Goal: Task Accomplishment & Management: Use online tool/utility

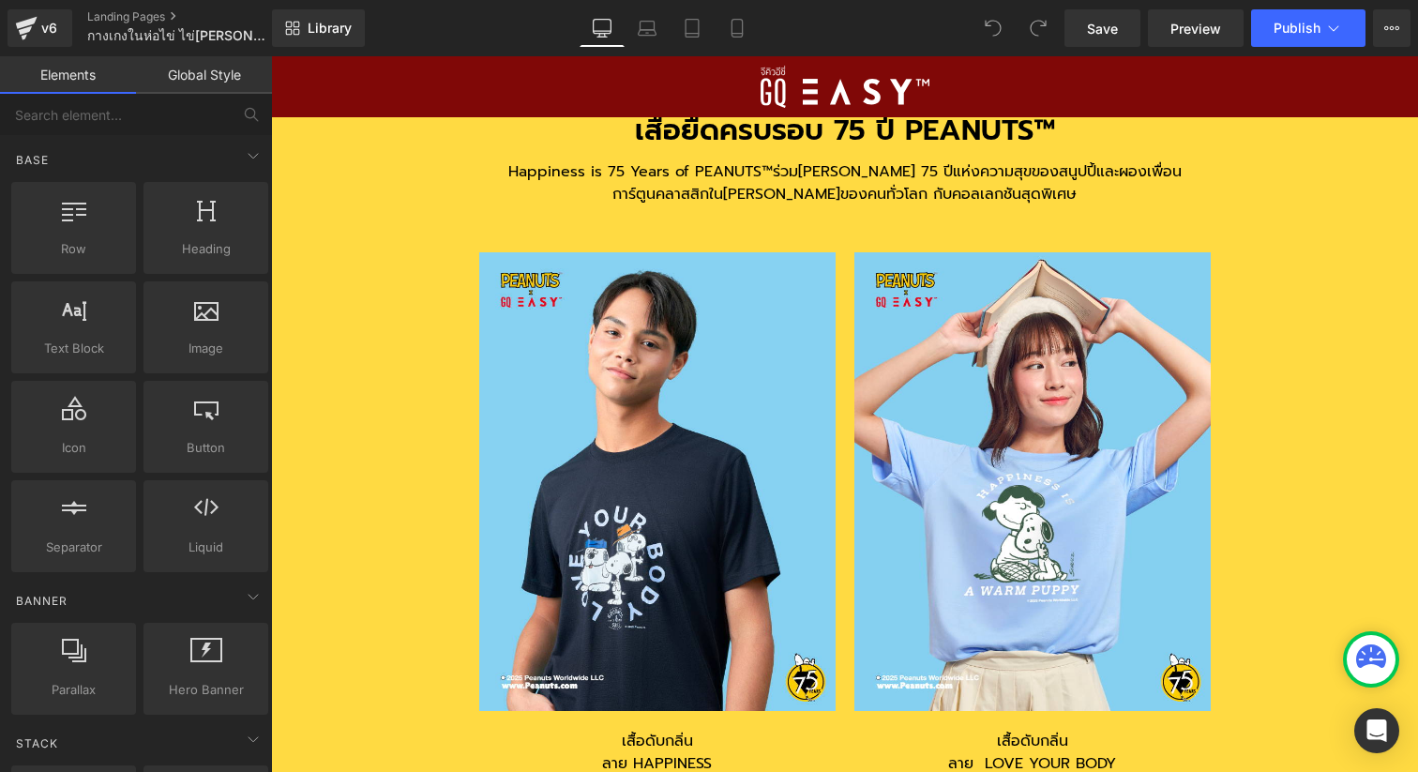
scroll to position [5359, 0]
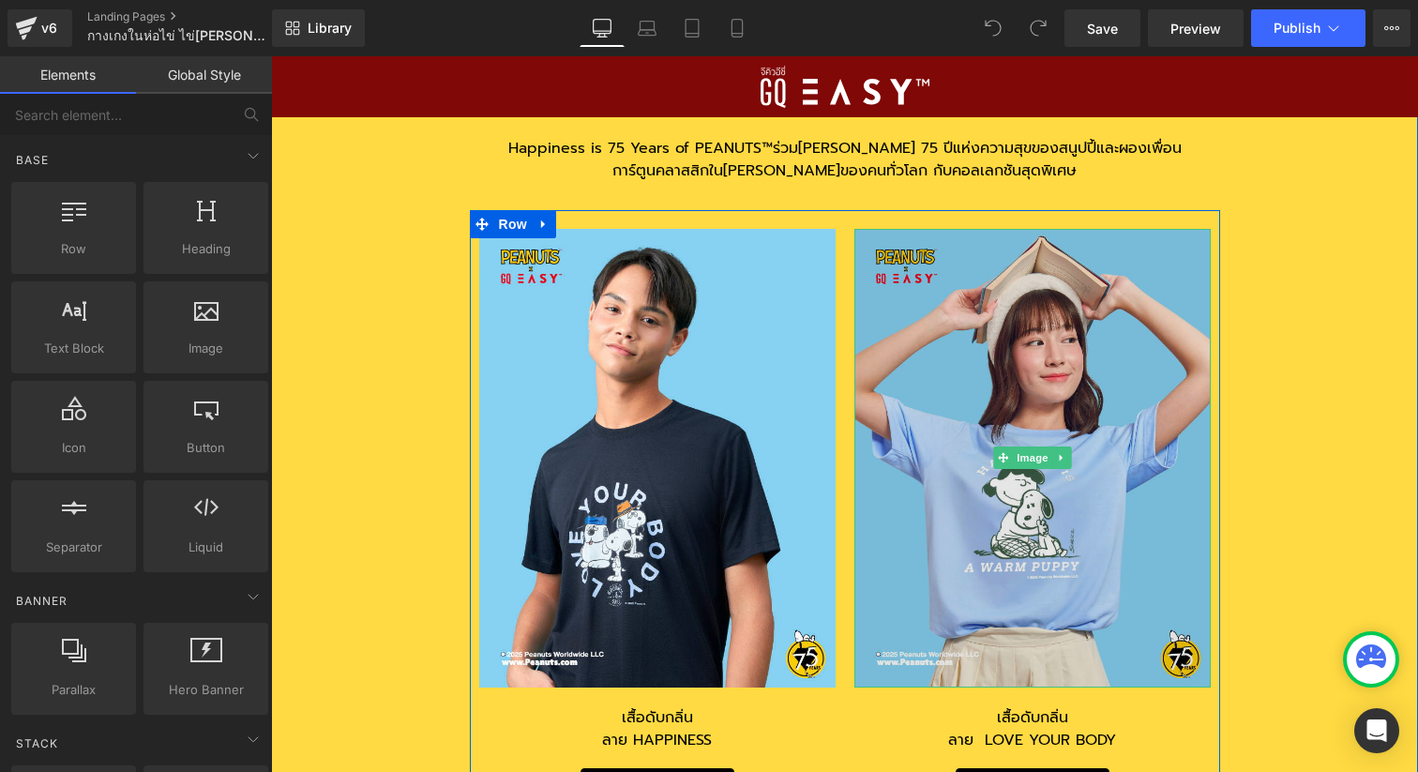
click at [985, 520] on img at bounding box center [1033, 458] width 356 height 459
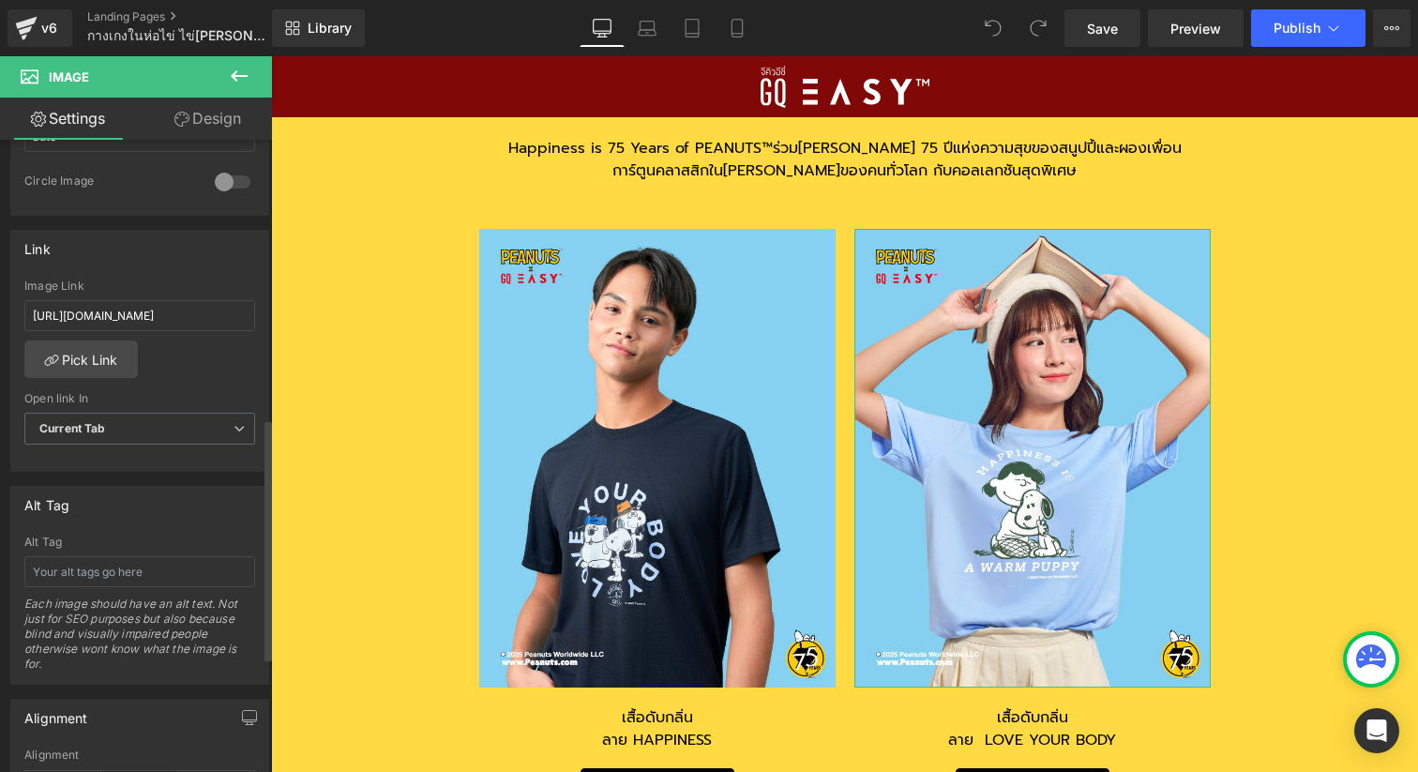
scroll to position [730, 0]
click at [139, 325] on input "[URL][DOMAIN_NAME]" at bounding box center [139, 319] width 231 height 31
paste input "p/GQ-EASY-%E0%B8%88%E0%B8%B5%E0%B8%84%E0%B8%B4%E0%B8%A7-%E0%B8%AD%E0%B8%B5%E0%B…"
type input "[URL][DOMAIN_NAME]"
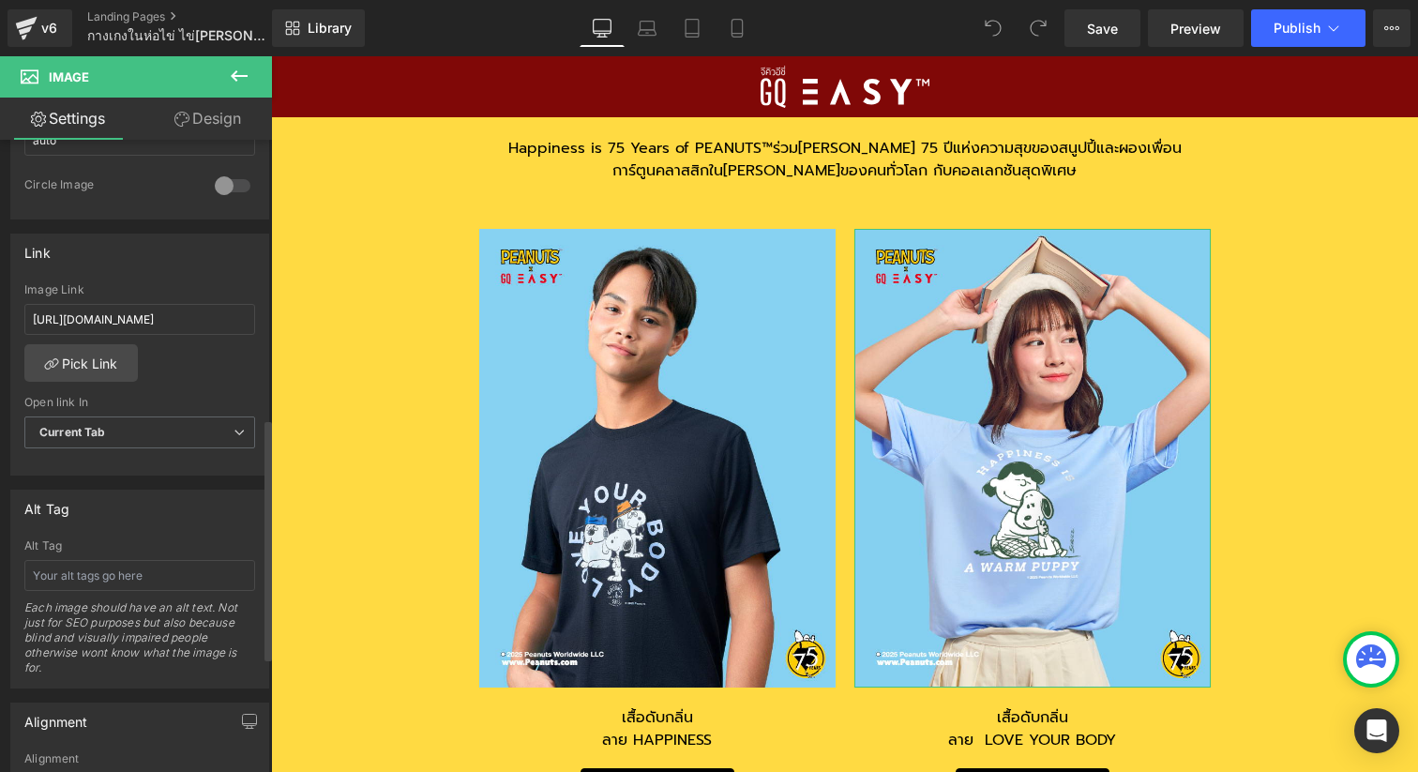
scroll to position [0, 0]
click at [229, 365] on div "[URL][DOMAIN_NAME] Image Link [URL][DOMAIN_NAME] Pick Link Current Tab New Tab …" at bounding box center [139, 379] width 257 height 192
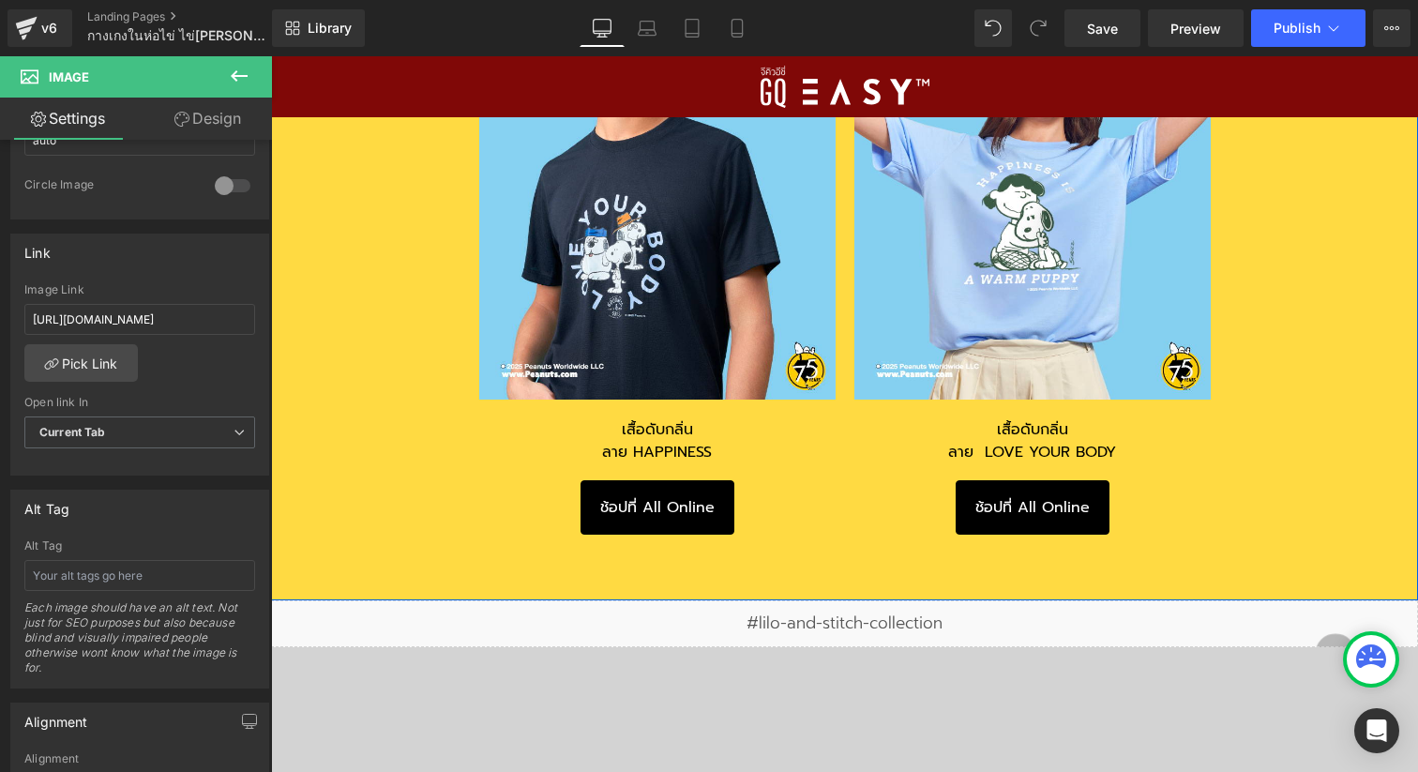
scroll to position [5649, 0]
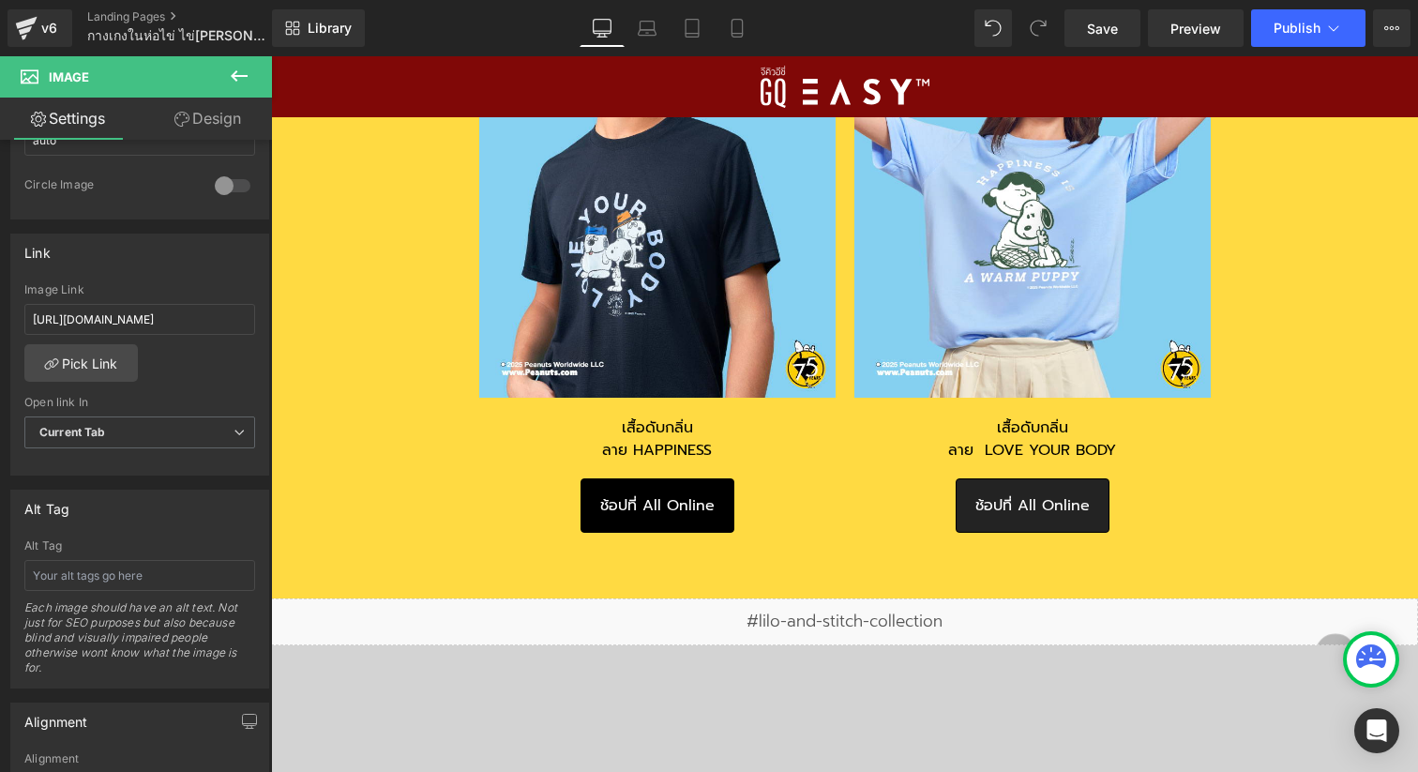
click at [1093, 515] on link "ช้อปที่ All Online" at bounding box center [1033, 505] width 154 height 54
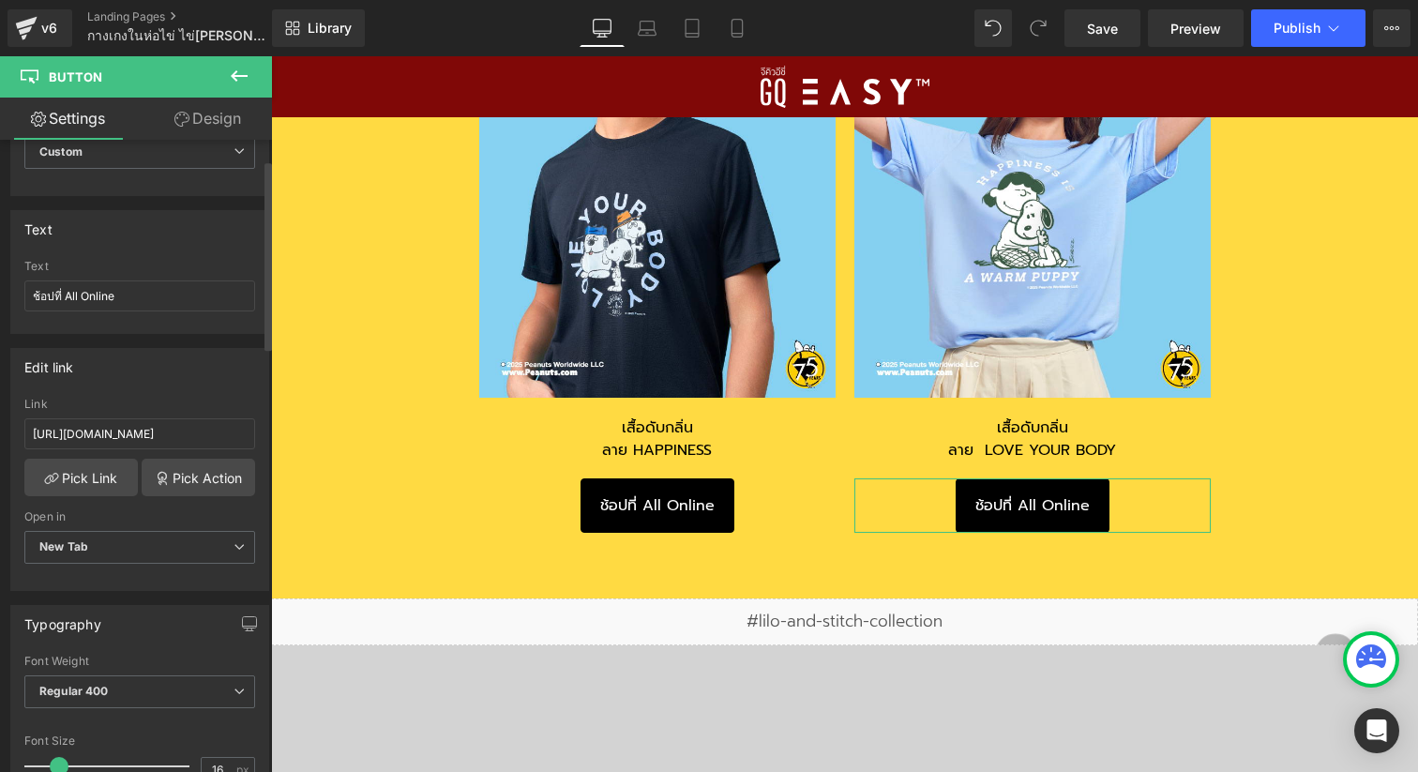
scroll to position [0, 0]
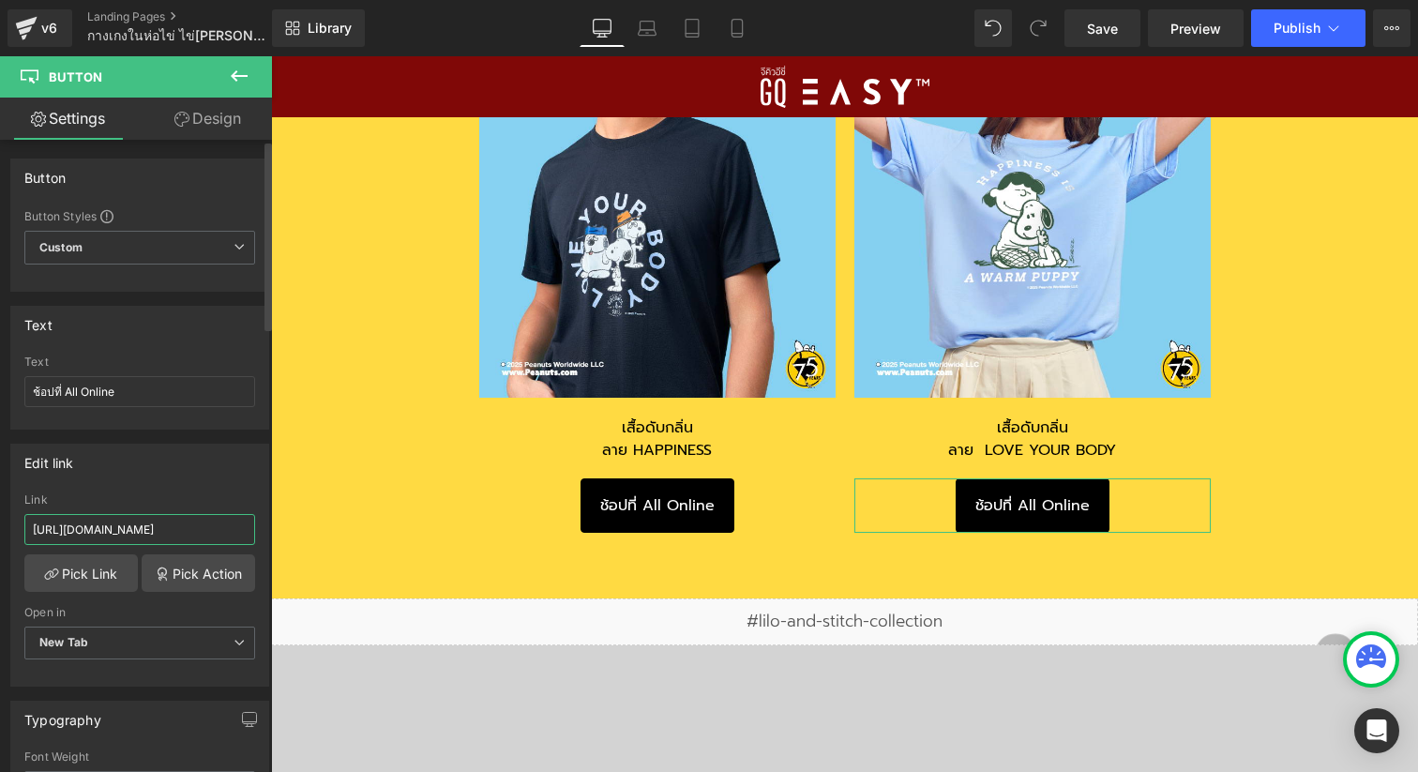
click at [199, 525] on input "[URL][DOMAIN_NAME]" at bounding box center [139, 529] width 231 height 31
paste input "[DOMAIN_NAME][URL]"
type input "[URL][DOMAIN_NAME]"
click at [246, 489] on div "Edit link [URL][DOMAIN_NAME] Link [URL][DOMAIN_NAME] Pick Link Pick Action Curr…" at bounding box center [139, 565] width 259 height 243
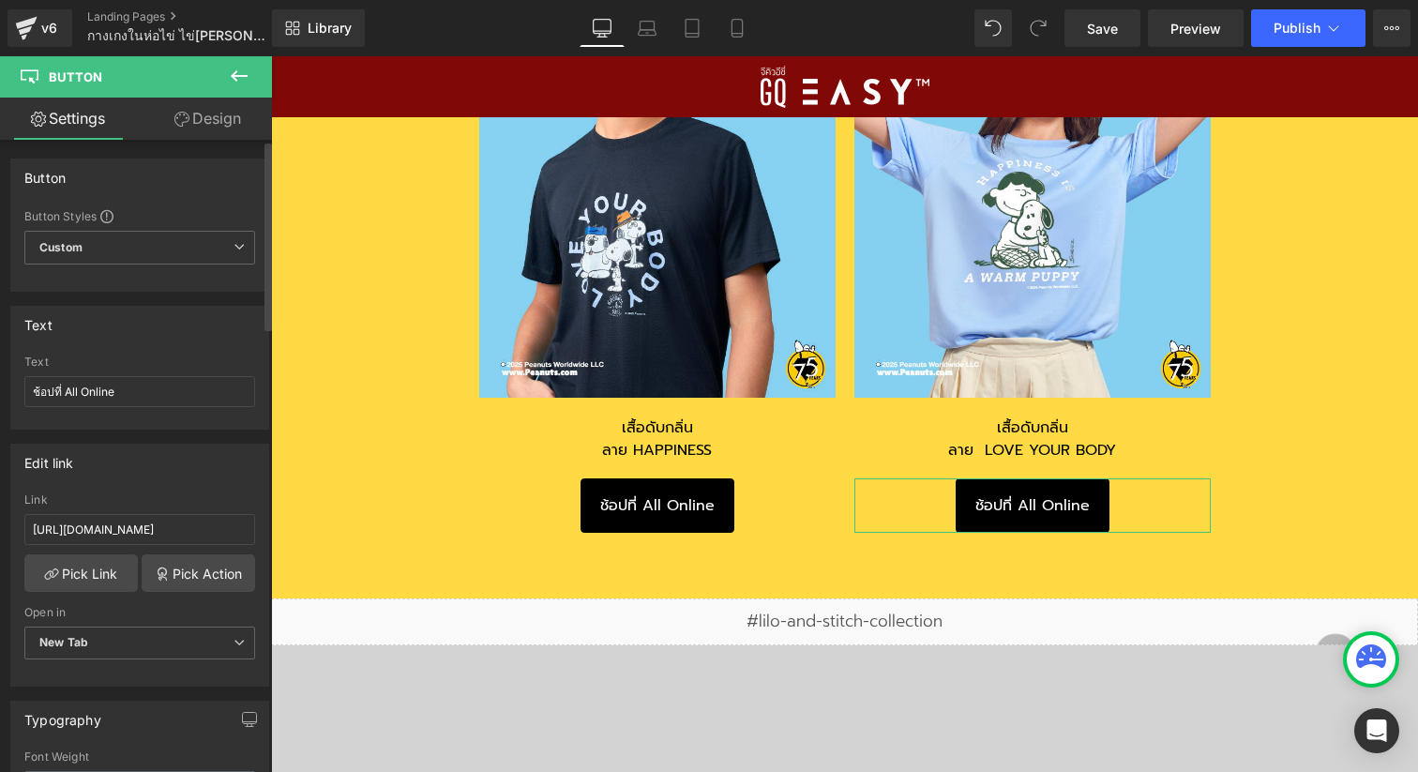
scroll to position [0, 0]
click at [1085, 27] on link "Save" at bounding box center [1103, 28] width 76 height 38
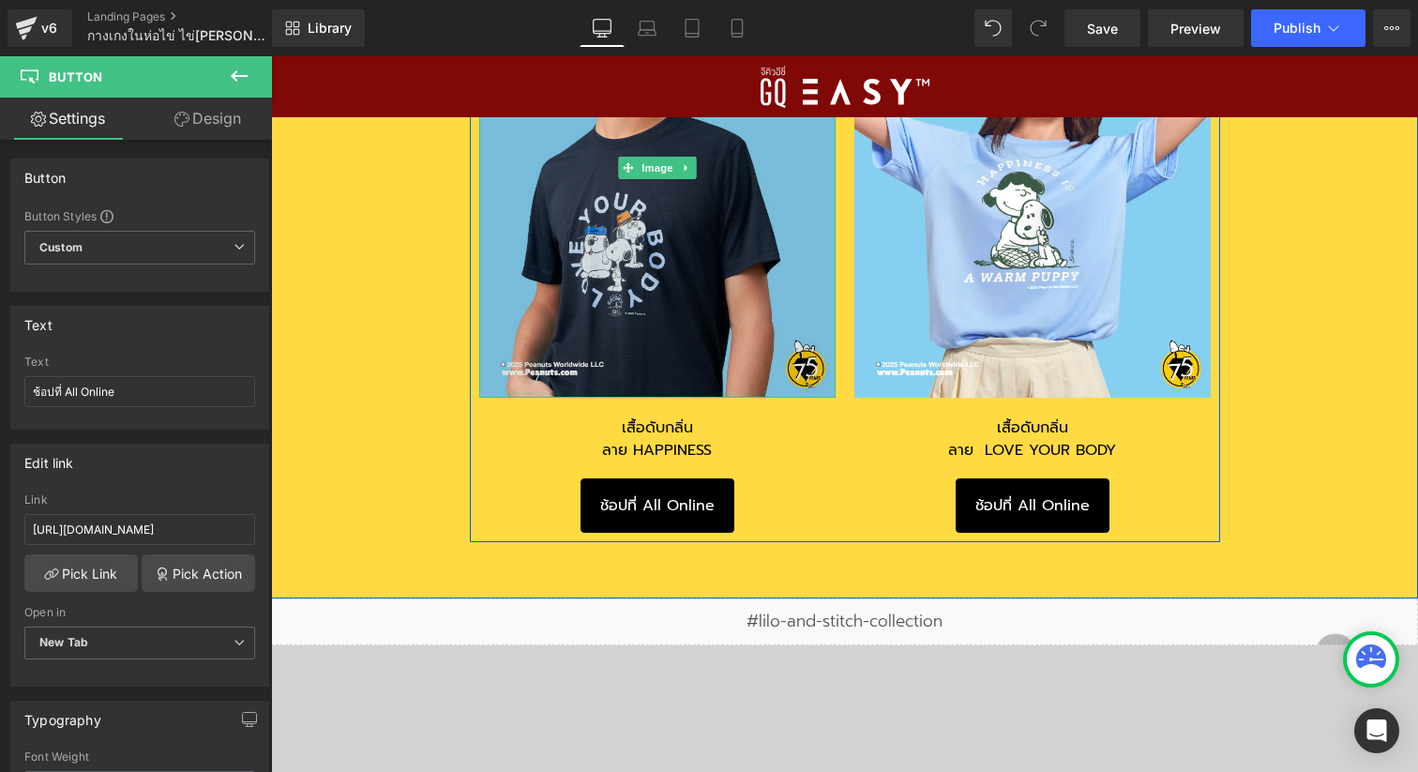
click at [691, 268] on img at bounding box center [657, 168] width 356 height 459
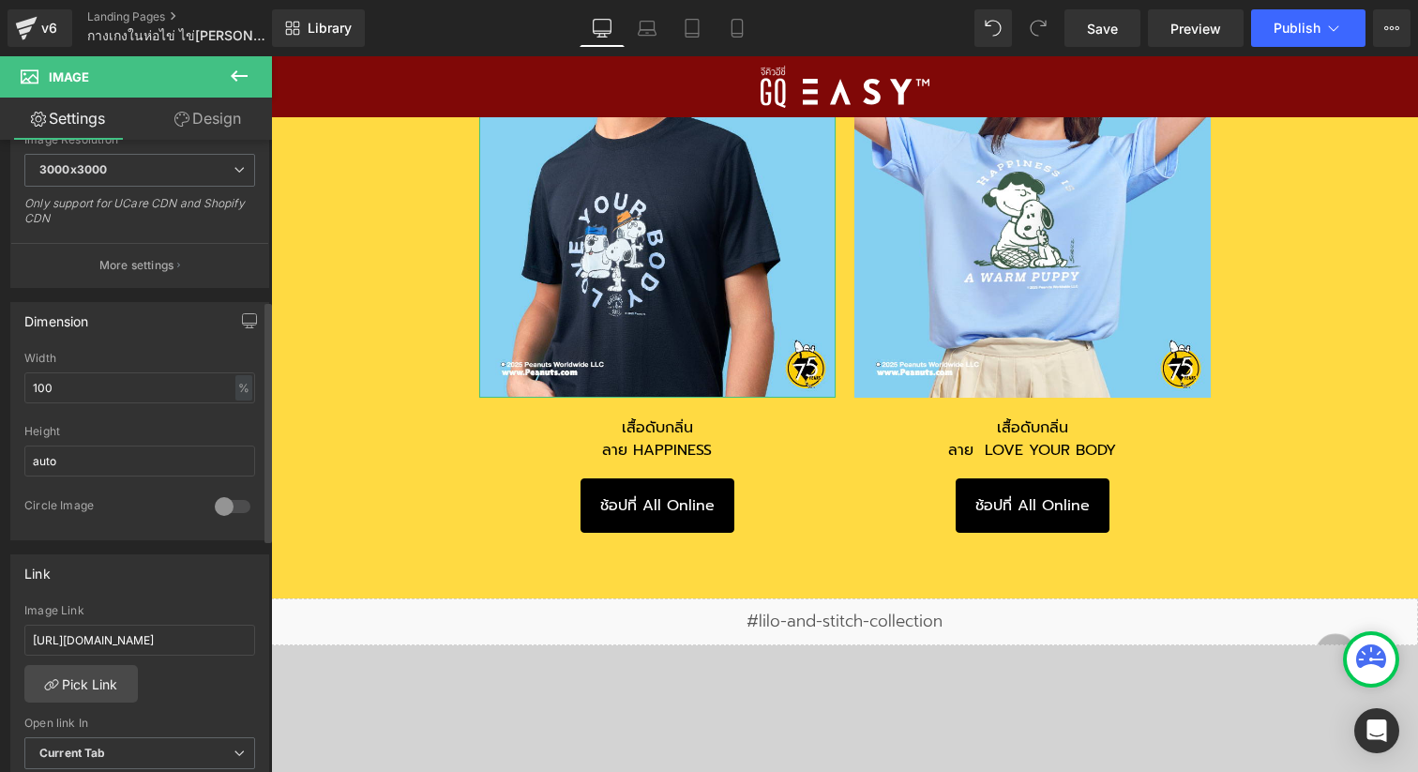
scroll to position [450, 0]
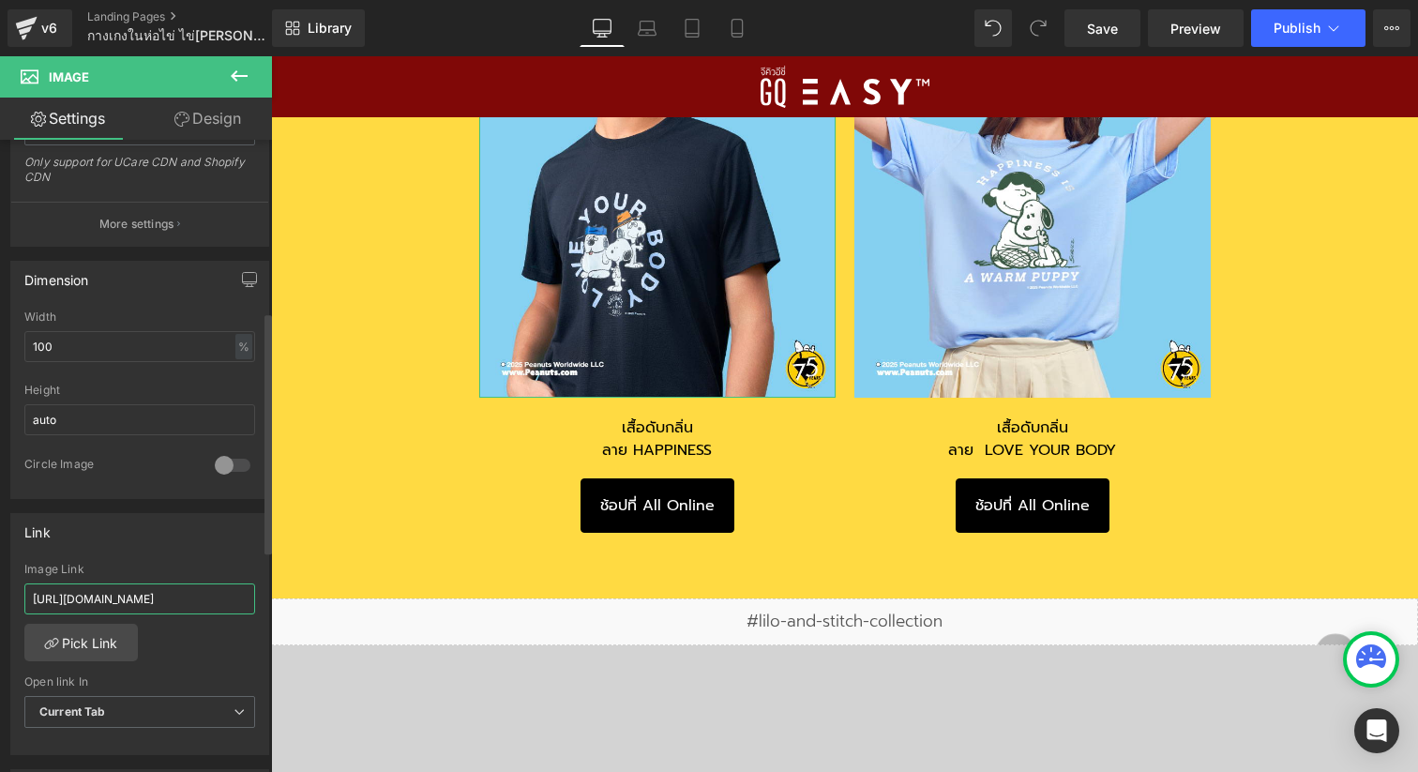
click at [124, 593] on input "[URL][DOMAIN_NAME]" at bounding box center [139, 598] width 231 height 31
paste input "p/GQ-EASY-%E0%B8%88%E0%B8%B5%E0%B8%84%E0%B8%B4%E0%B8%A7-%E0%B8%AD%E0%B8%B5%E0%B…"
type input "[URL][DOMAIN_NAME]"
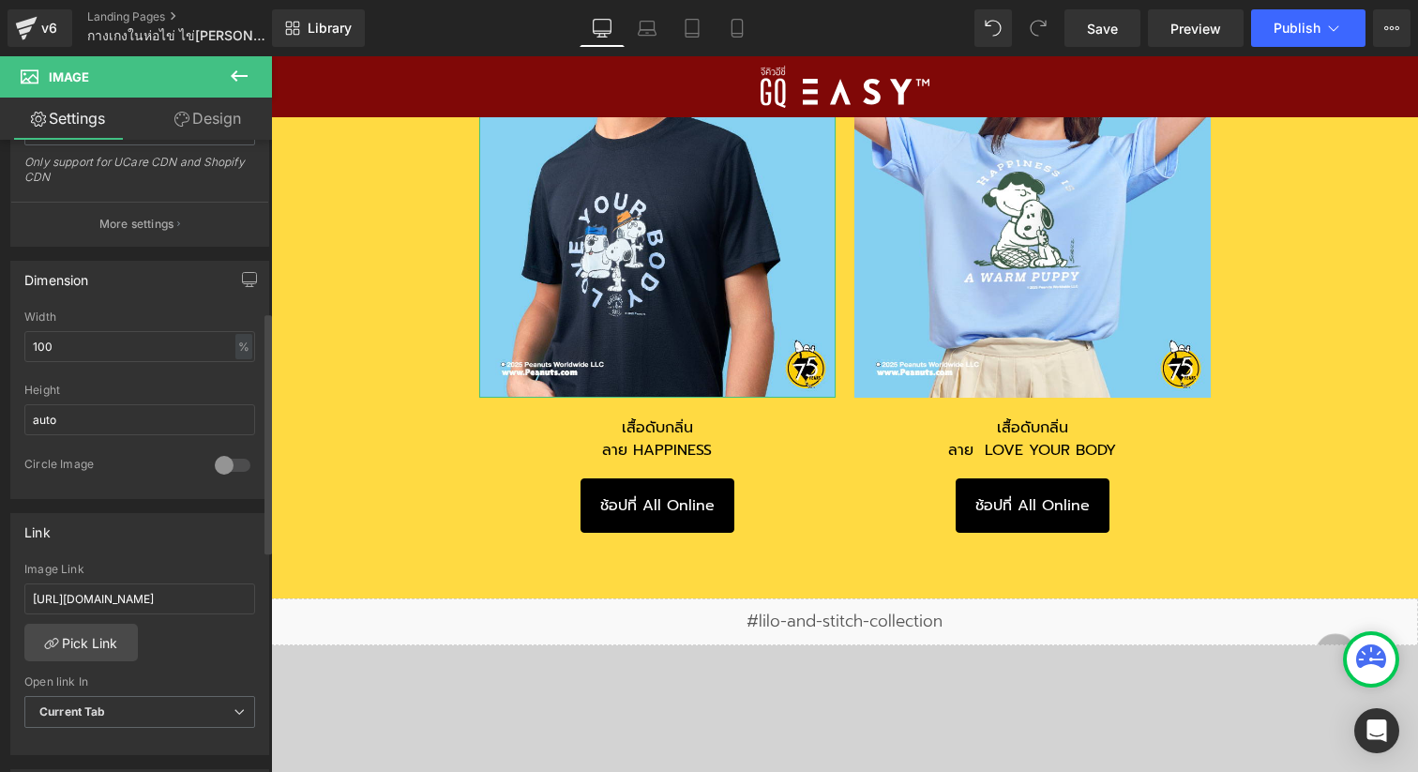
click at [172, 550] on div "Link [URL][DOMAIN_NAME] Image Link [URL][DOMAIN_NAME] Pick Link Current Tab New…" at bounding box center [139, 634] width 259 height 243
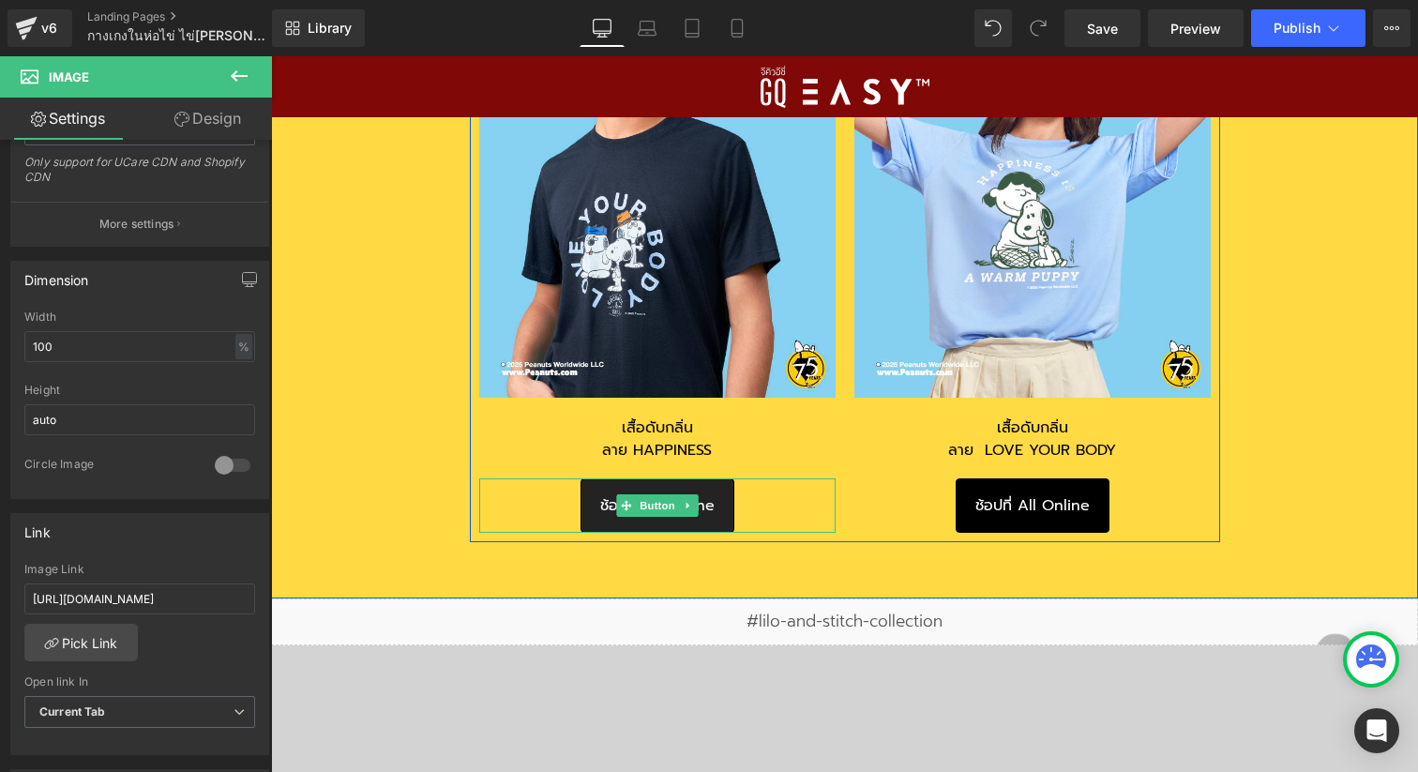
click at [697, 486] on link "ช้อปที่ All Online" at bounding box center [658, 505] width 154 height 54
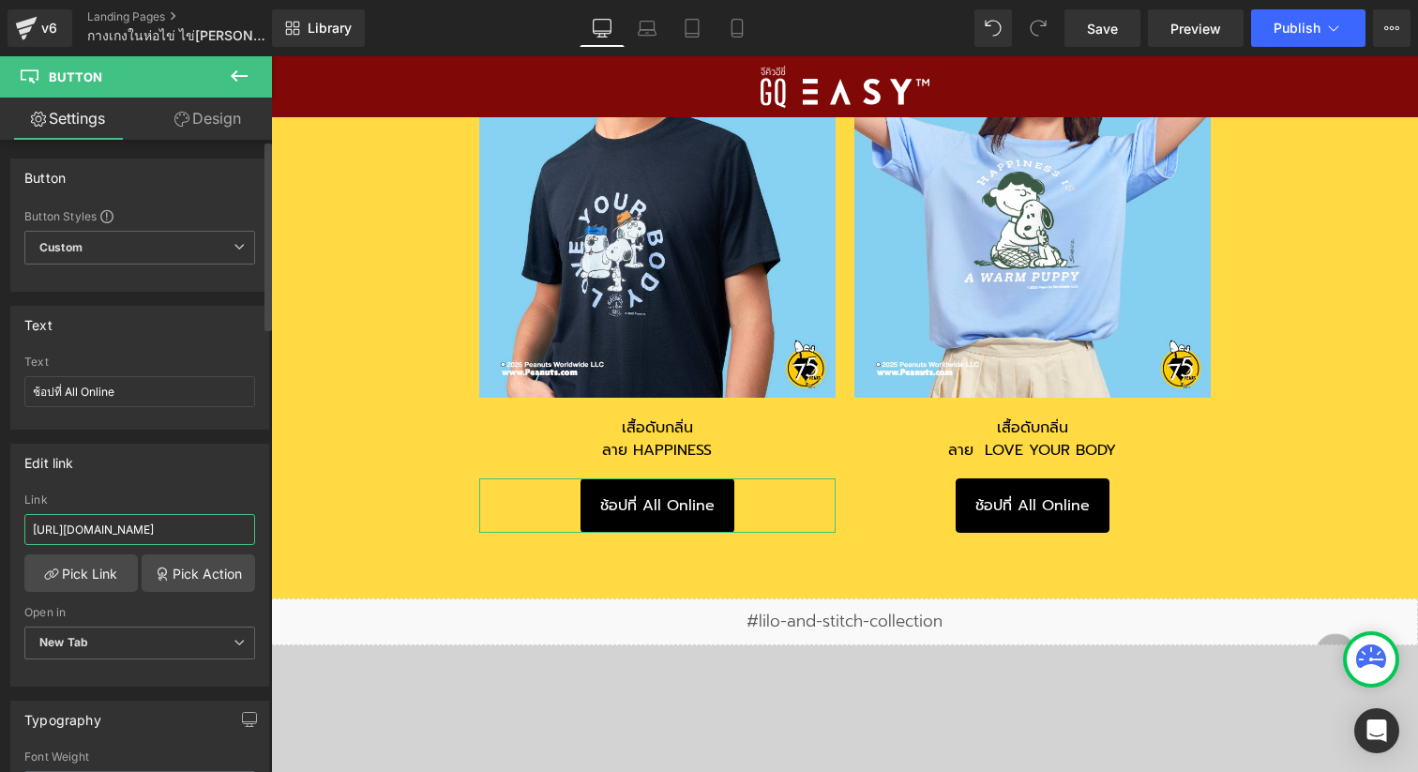
click at [150, 532] on input "[URL][DOMAIN_NAME]" at bounding box center [139, 529] width 231 height 31
paste input "[DOMAIN_NAME][URL]"
type input "[URL][DOMAIN_NAME]"
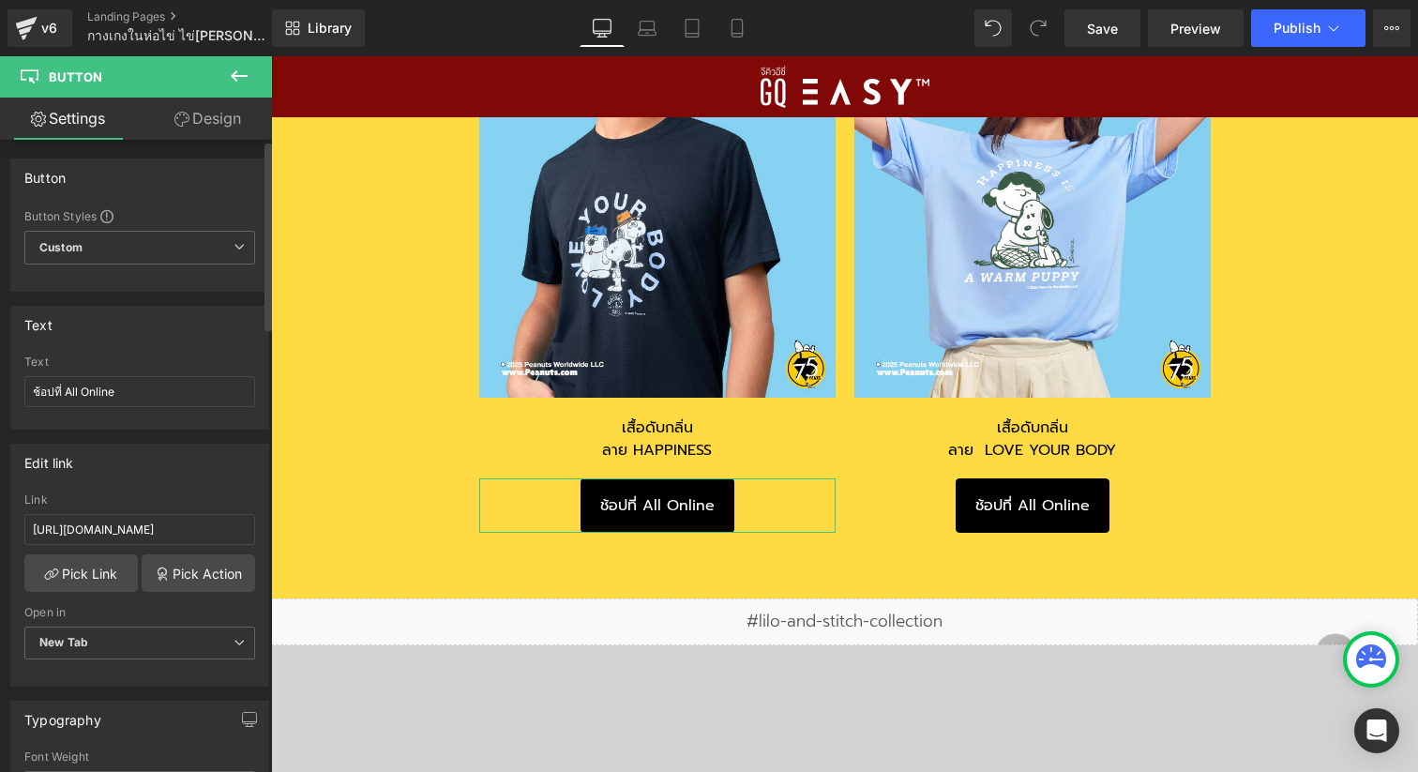
click at [191, 490] on div "Edit link [URL][DOMAIN_NAME] Link [URL][DOMAIN_NAME] Pick Link Pick Action Curr…" at bounding box center [139, 565] width 259 height 243
click at [1086, 26] on link "Save" at bounding box center [1103, 28] width 76 height 38
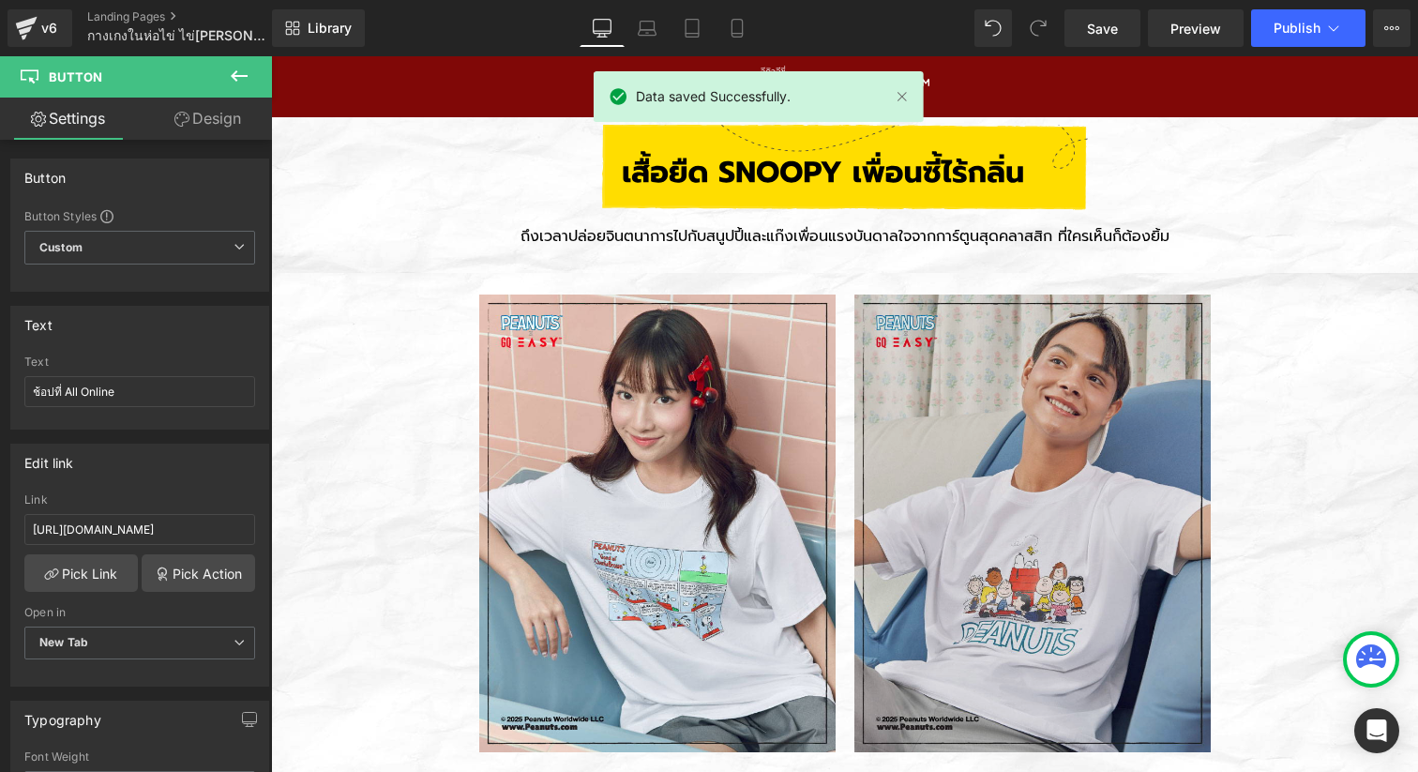
scroll to position [4028, 0]
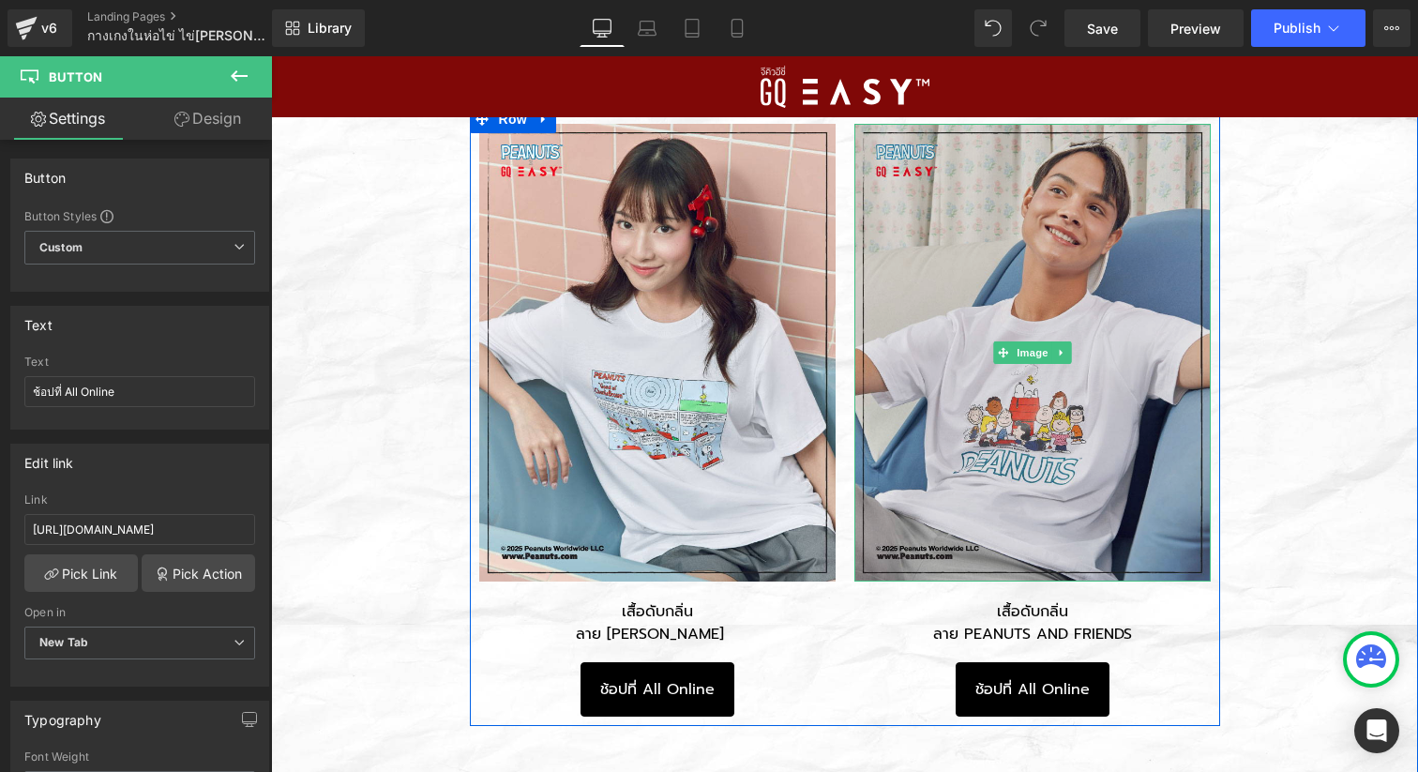
click at [1092, 418] on img at bounding box center [1033, 353] width 356 height 459
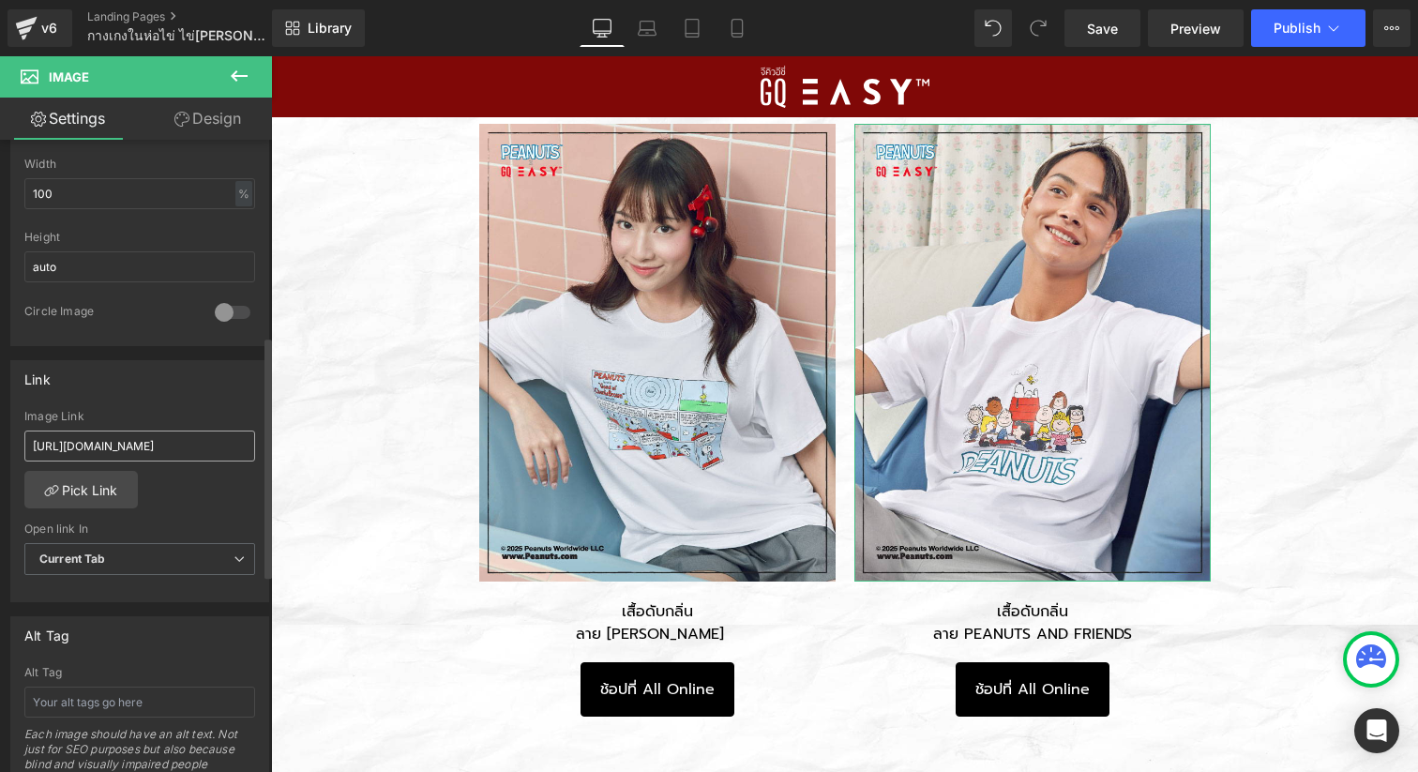
scroll to position [628, 0]
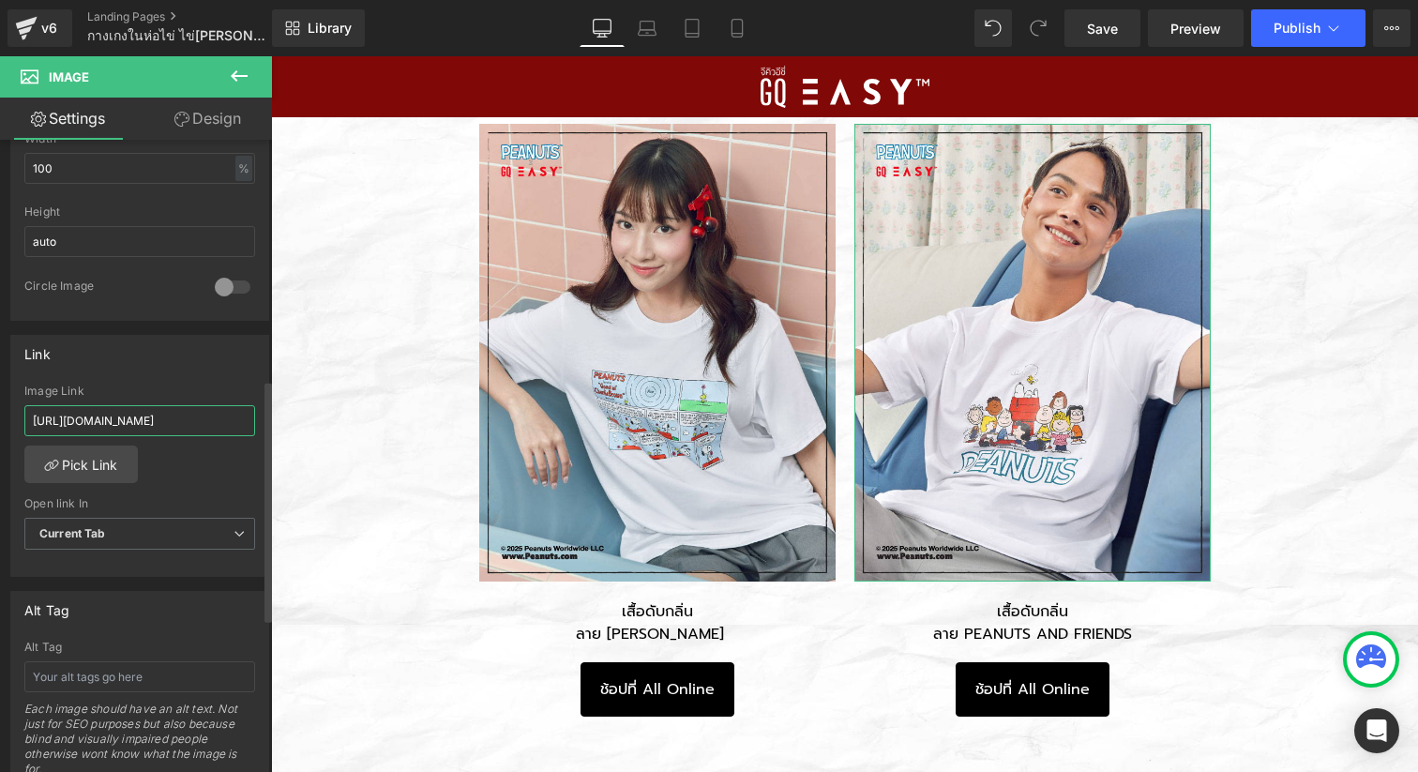
click at [155, 420] on input "[URL][DOMAIN_NAME]" at bounding box center [139, 420] width 231 height 31
paste input "p/GQ-EASY-%E0%B8%88%E0%B8%B5%E0%B8%84%E0%B8%B4%E0%B8%A7-%E0%B8%AD%E0%B8%B5%E0%B…"
type input "[URL][DOMAIN_NAME]"
click at [210, 368] on div "Link" at bounding box center [139, 354] width 257 height 36
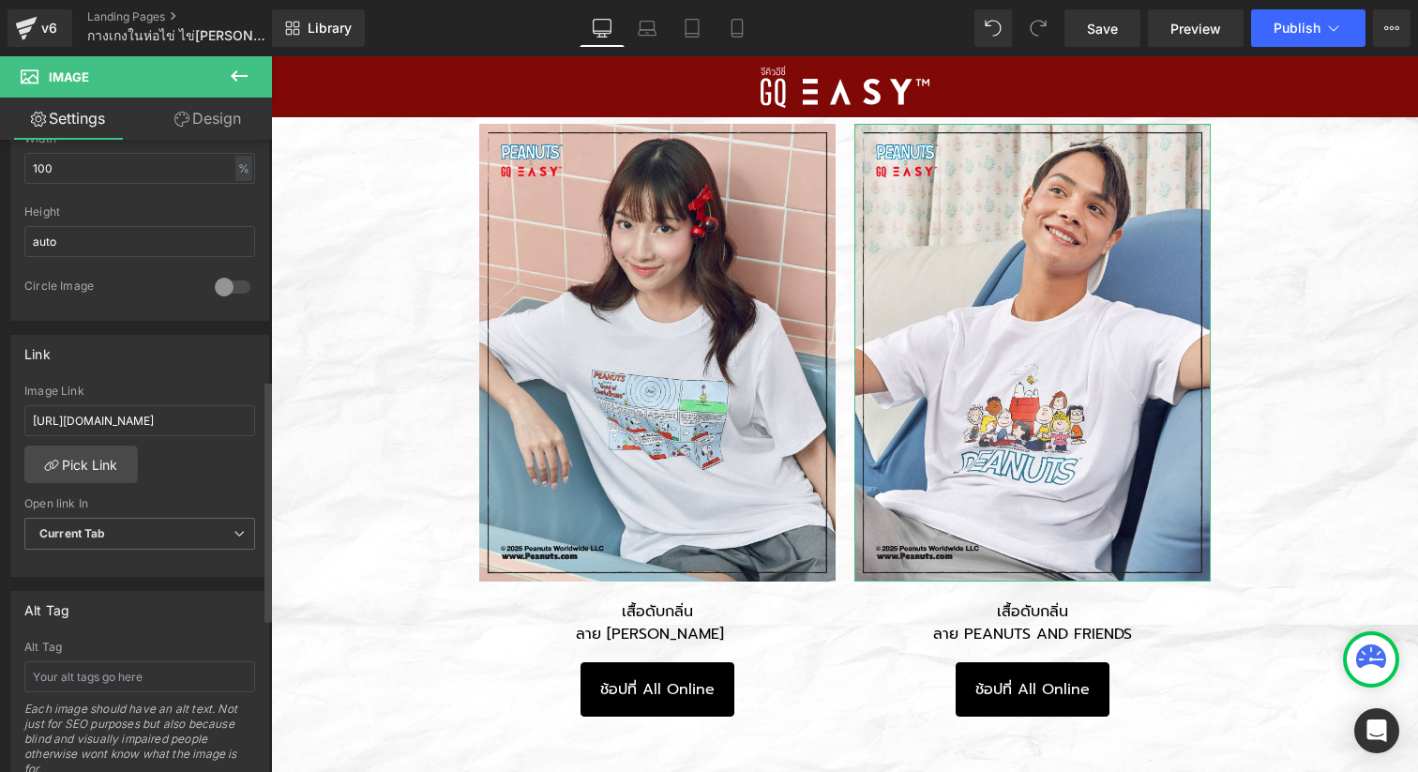
scroll to position [0, 0]
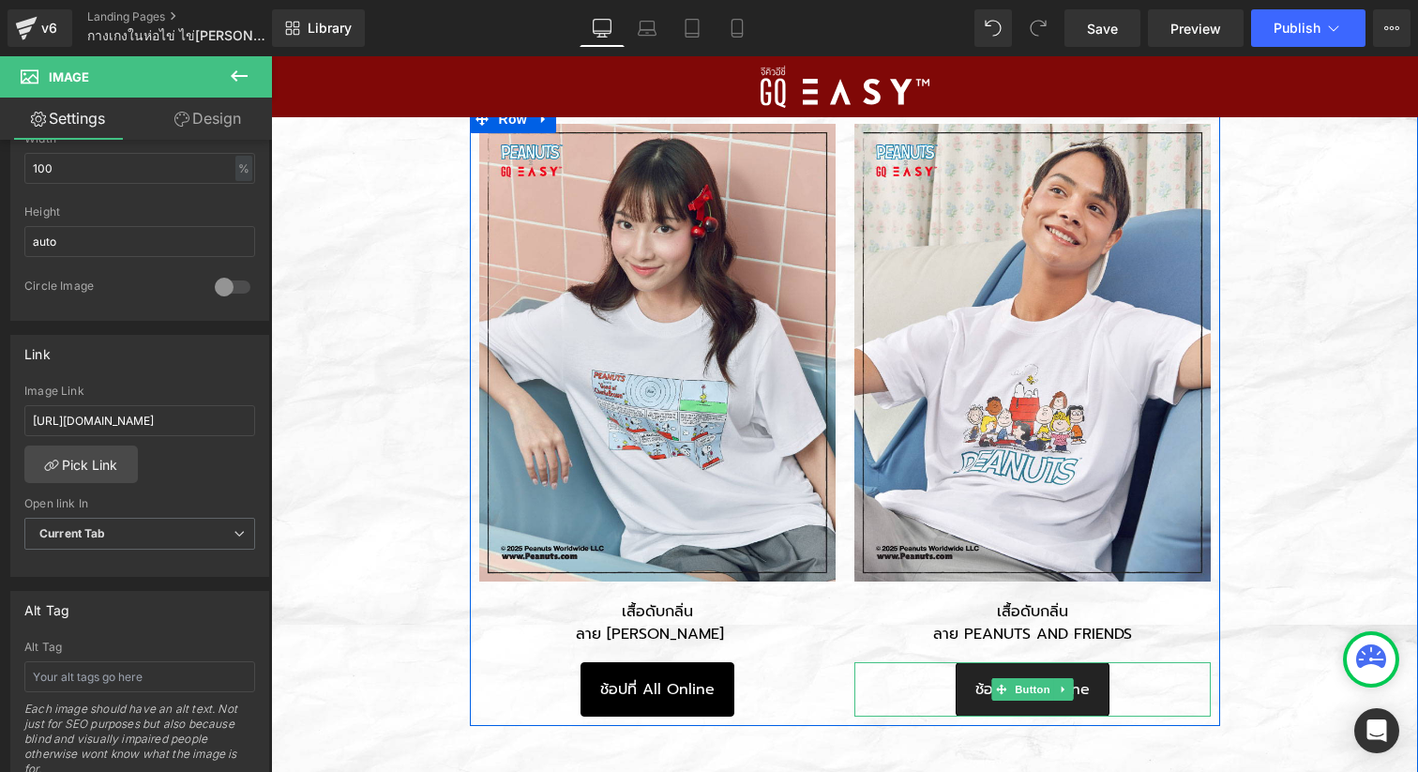
drag, startPoint x: 964, startPoint y: 674, endPoint x: 638, endPoint y: 583, distance: 338.9
click at [964, 674] on link "ช้อปที่ All Online" at bounding box center [1033, 689] width 154 height 54
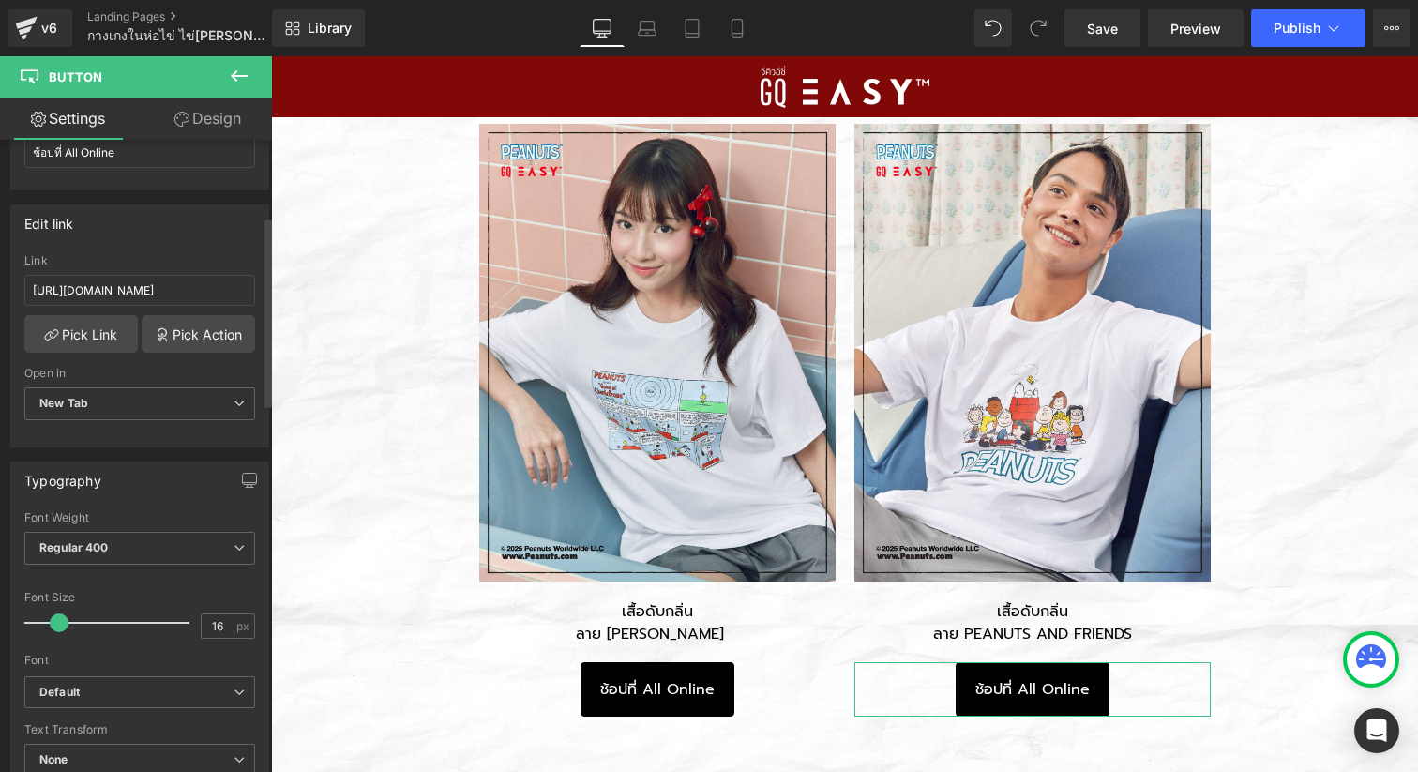
scroll to position [288, 0]
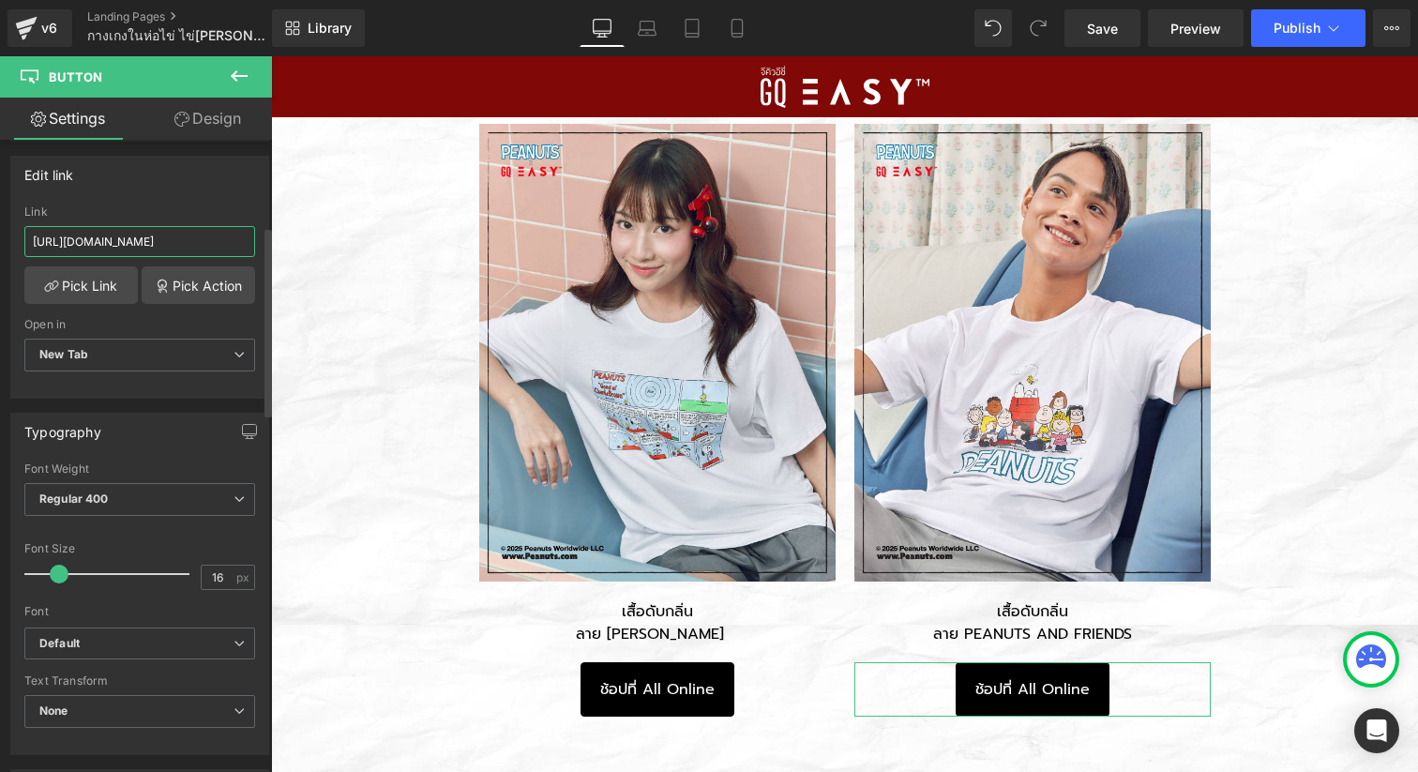
click at [190, 245] on input "[URL][DOMAIN_NAME]" at bounding box center [139, 241] width 231 height 31
paste input "[DOMAIN_NAME][URL]"
type input "[URL][DOMAIN_NAME]"
click at [211, 198] on div "Edit link [URL][DOMAIN_NAME] Link [URL][DOMAIN_NAME] Pick Link Pick Action Curr…" at bounding box center [139, 277] width 259 height 243
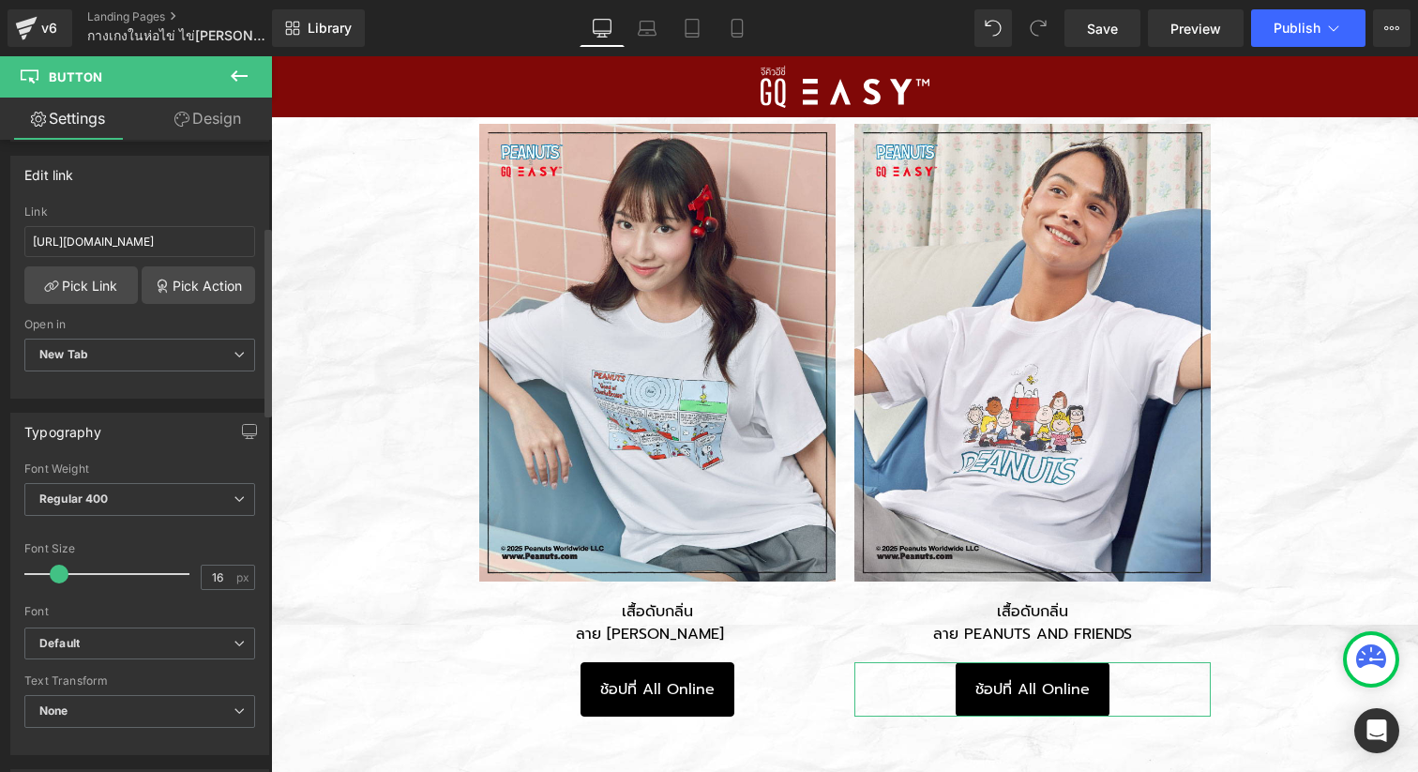
scroll to position [0, 0]
click at [1099, 16] on link "Save" at bounding box center [1103, 28] width 76 height 38
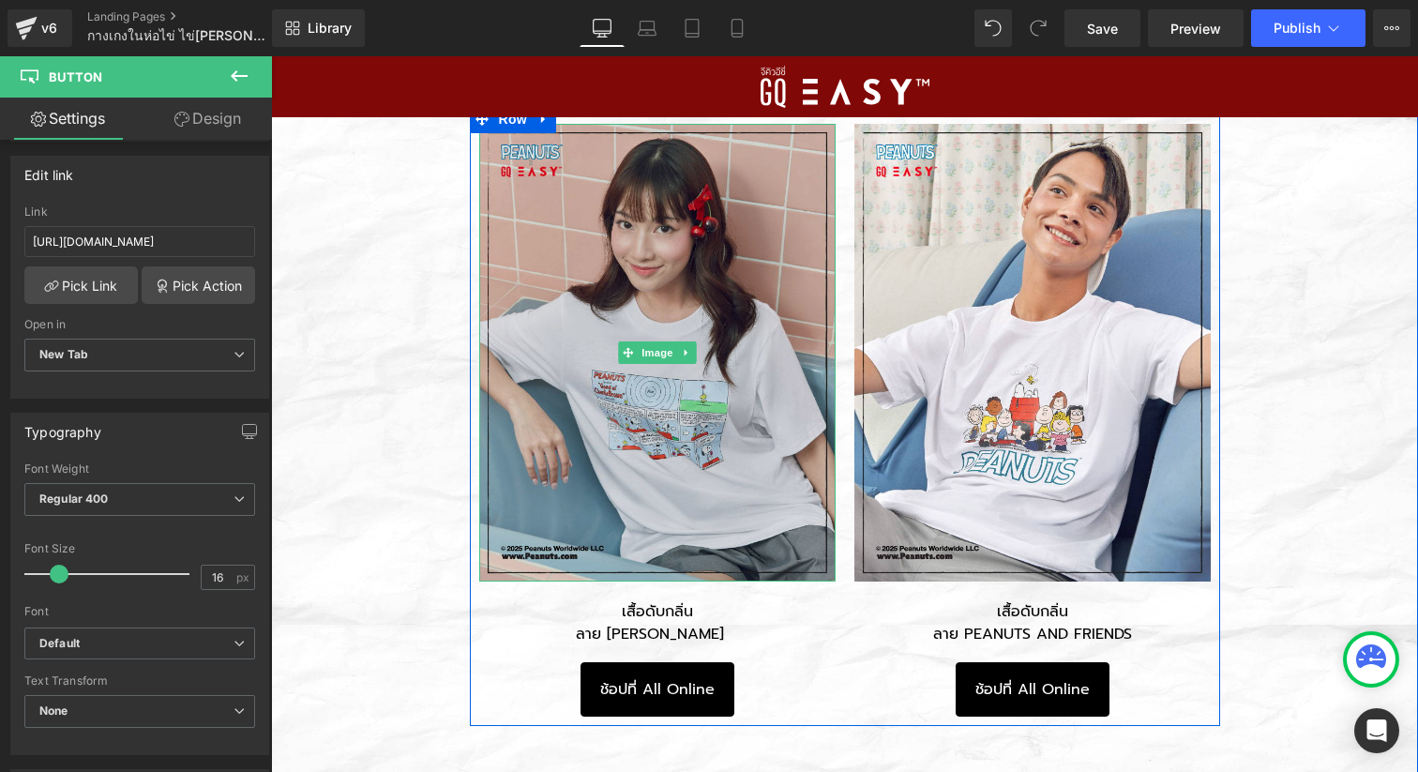
drag, startPoint x: 552, startPoint y: 346, endPoint x: 524, endPoint y: 353, distance: 28.0
click at [552, 346] on img at bounding box center [657, 353] width 356 height 459
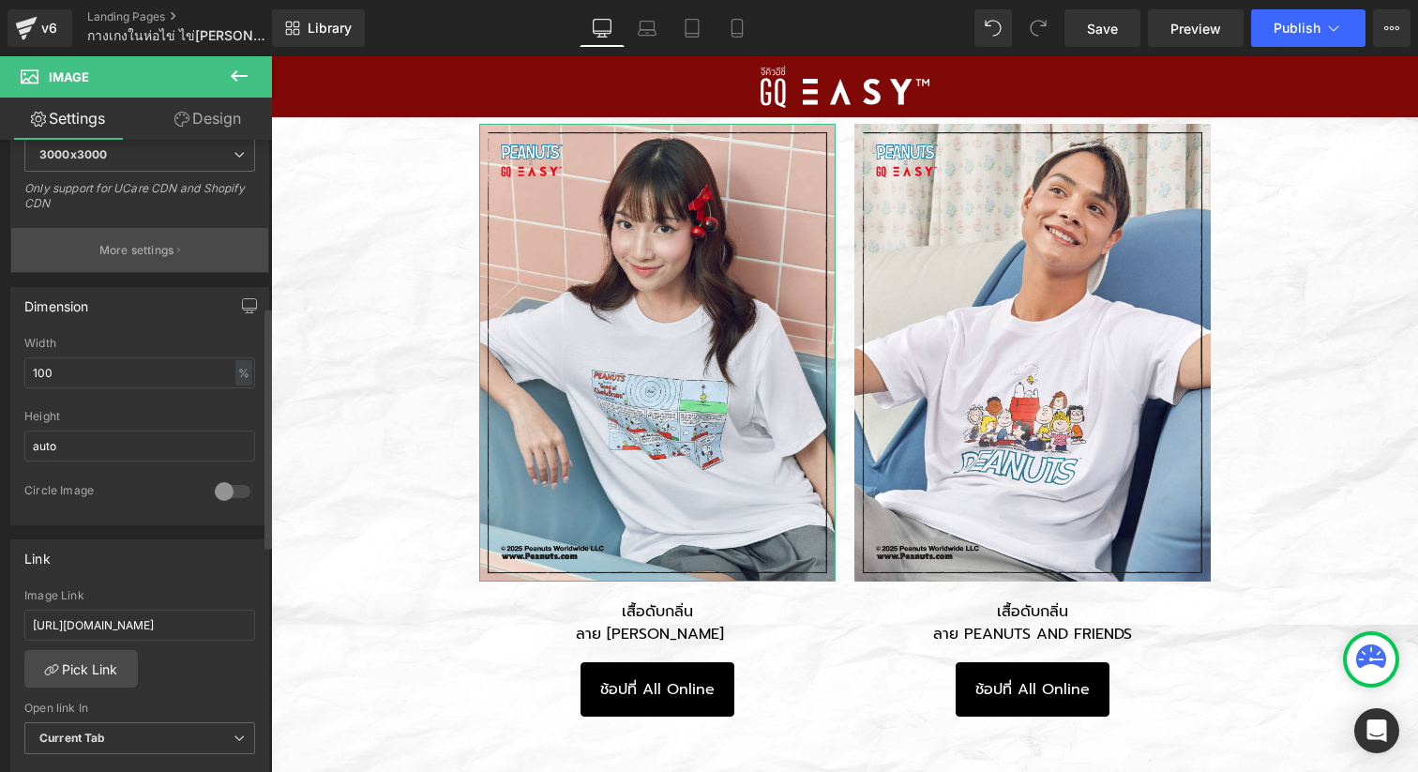
scroll to position [503, 0]
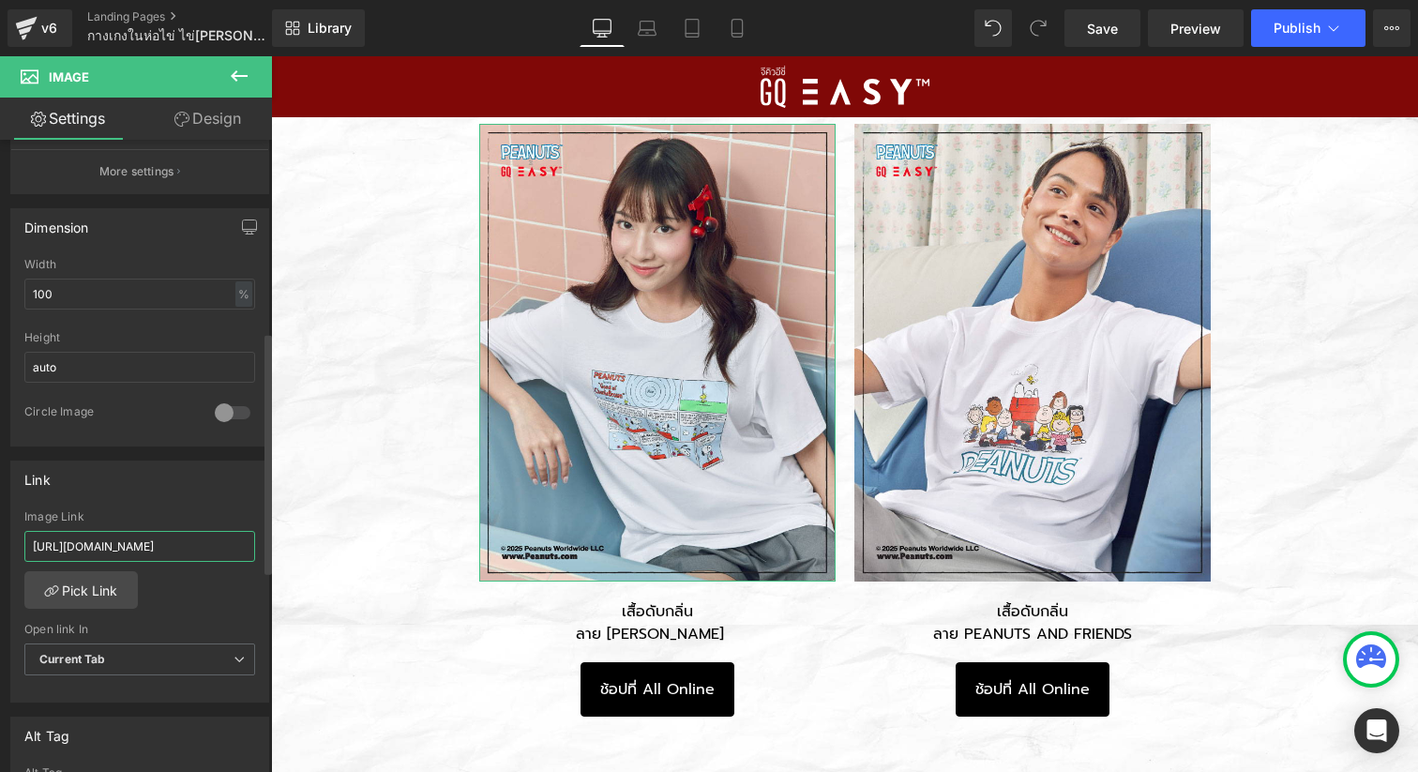
click at [114, 546] on input "[URL][DOMAIN_NAME]" at bounding box center [139, 546] width 231 height 31
paste input "p/GQ-EASY-%E0%B8%88%E0%B8%B5%E0%B8%84%E0%B8%B4%E0%B8%A7-%E0%B8%AD%E0%B8%B5%E0%B…"
type input "[URL][DOMAIN_NAME]"
click at [149, 492] on div "Link" at bounding box center [139, 480] width 257 height 36
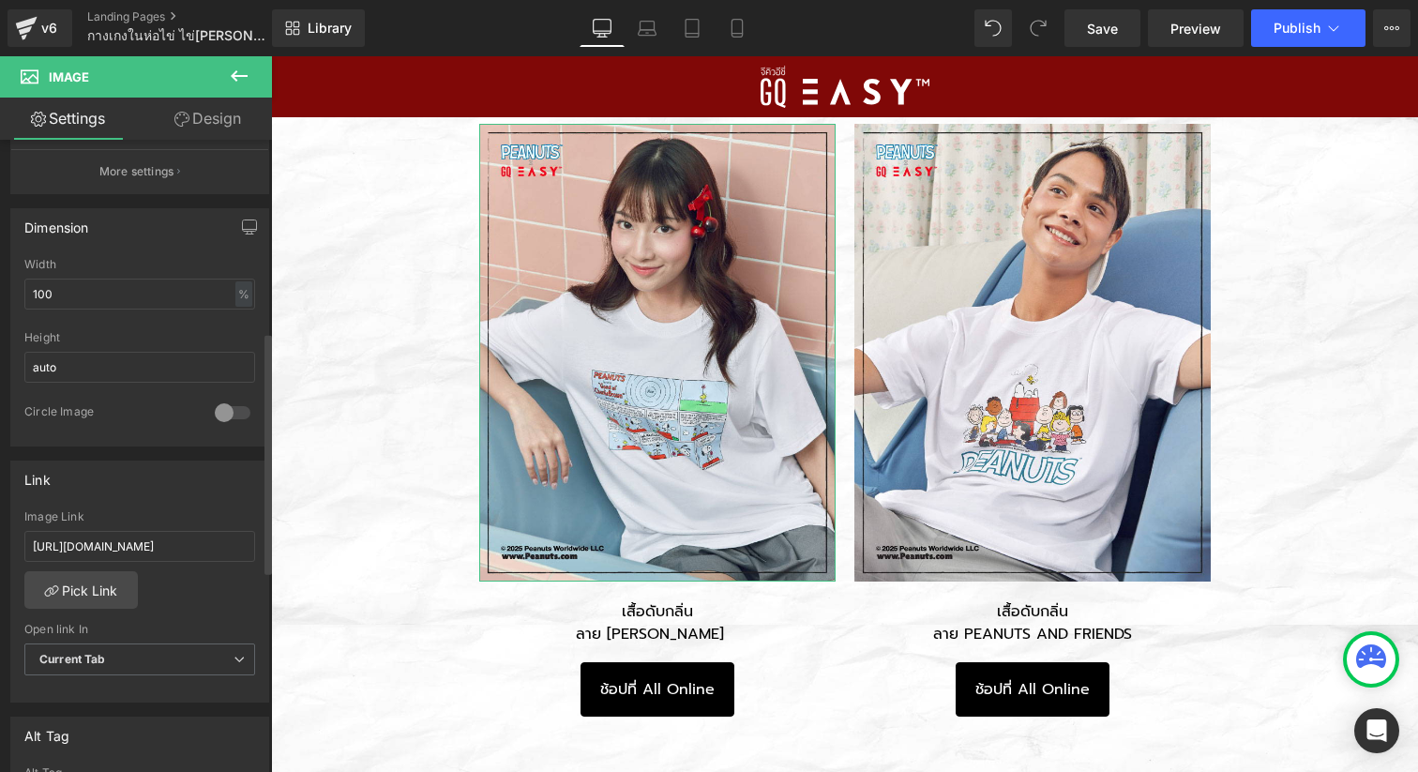
scroll to position [0, 0]
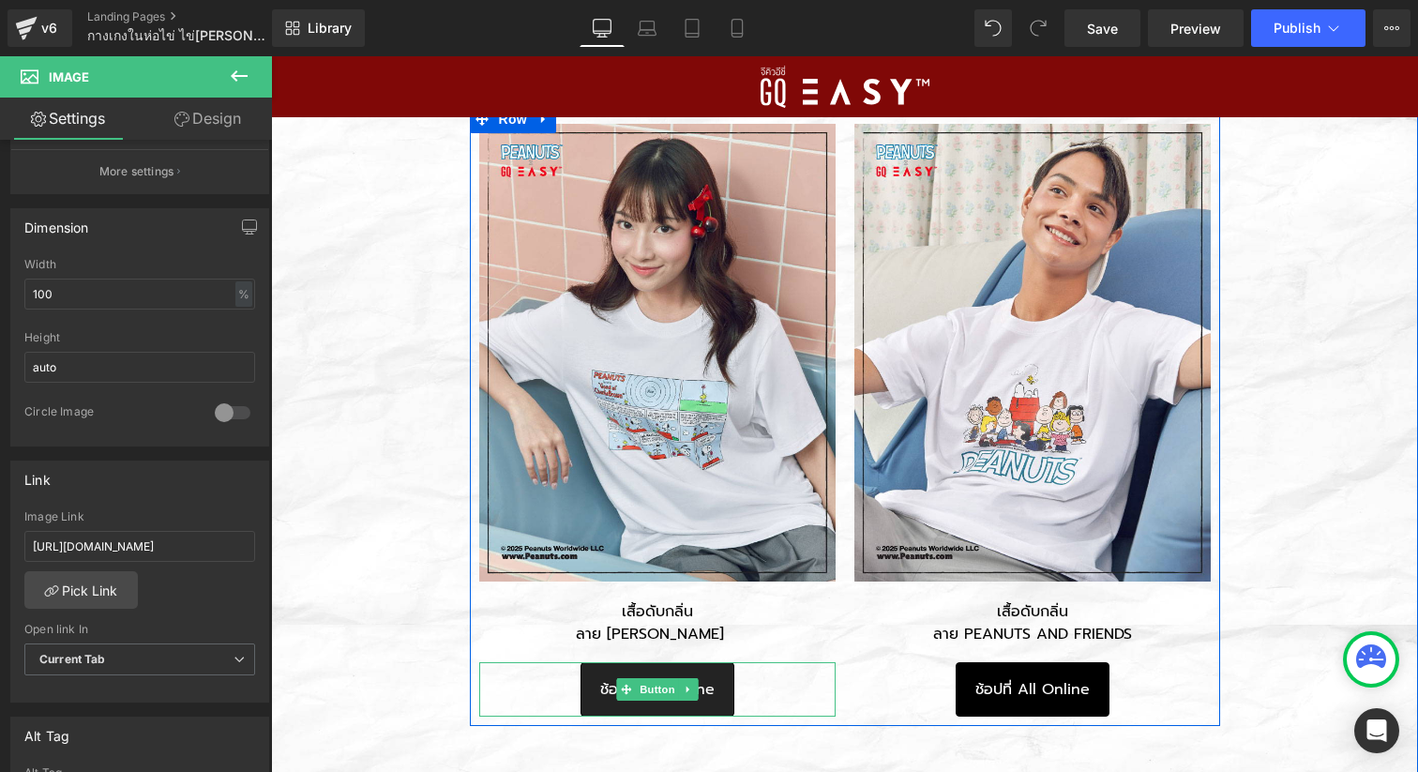
click at [705, 680] on span "ช้อปที่ All Online" at bounding box center [657, 689] width 114 height 19
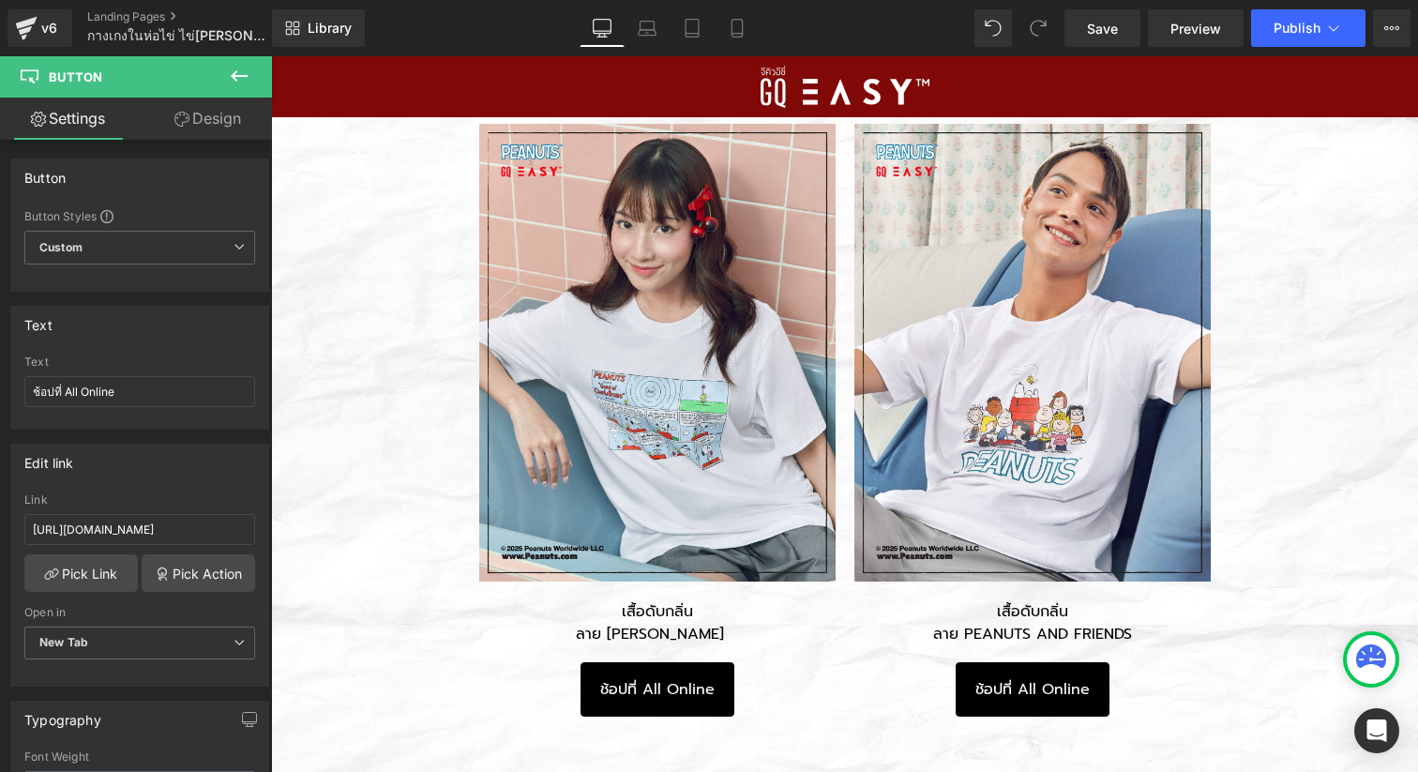
click at [739, 692] on div "Rendering Content" at bounding box center [709, 698] width 115 height 21
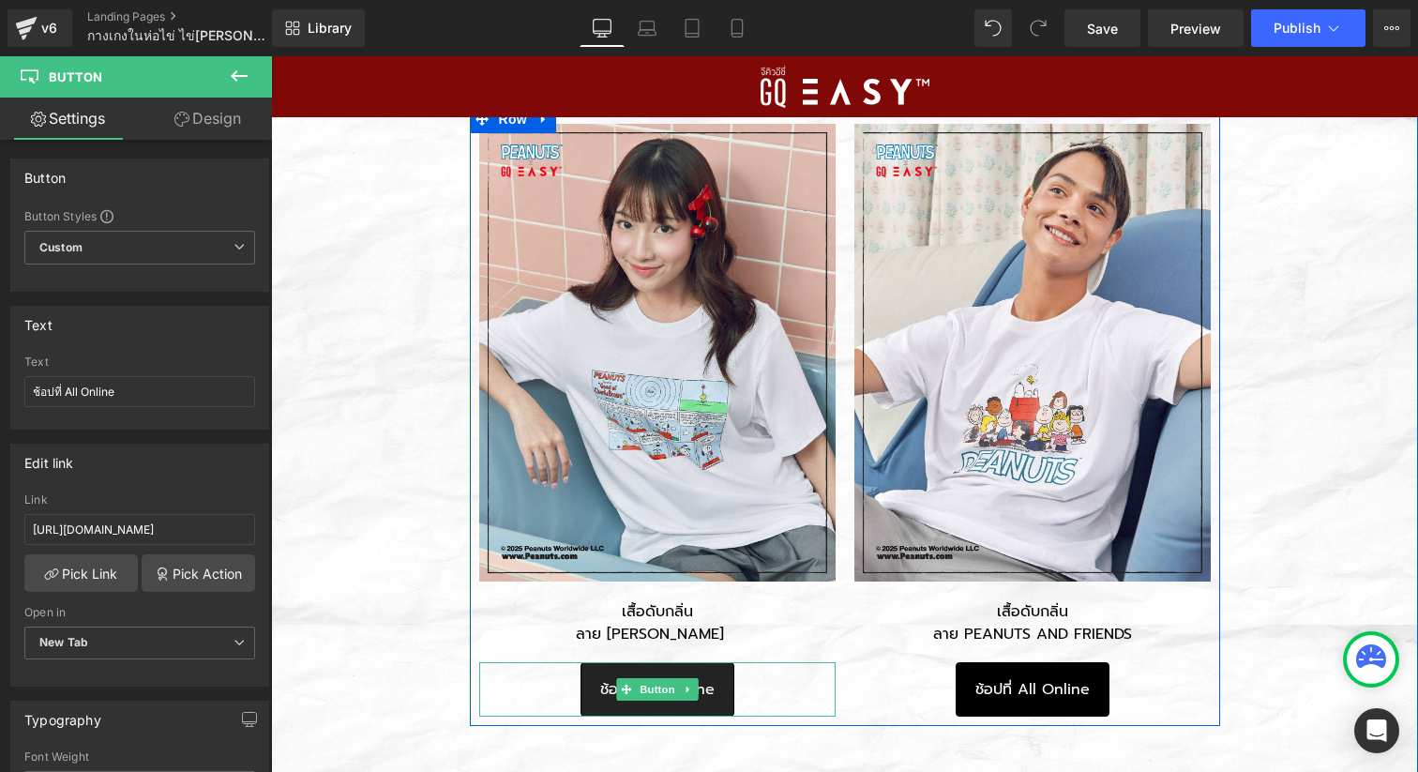
click at [672, 671] on link "ช้อปที่ All Online" at bounding box center [658, 689] width 154 height 54
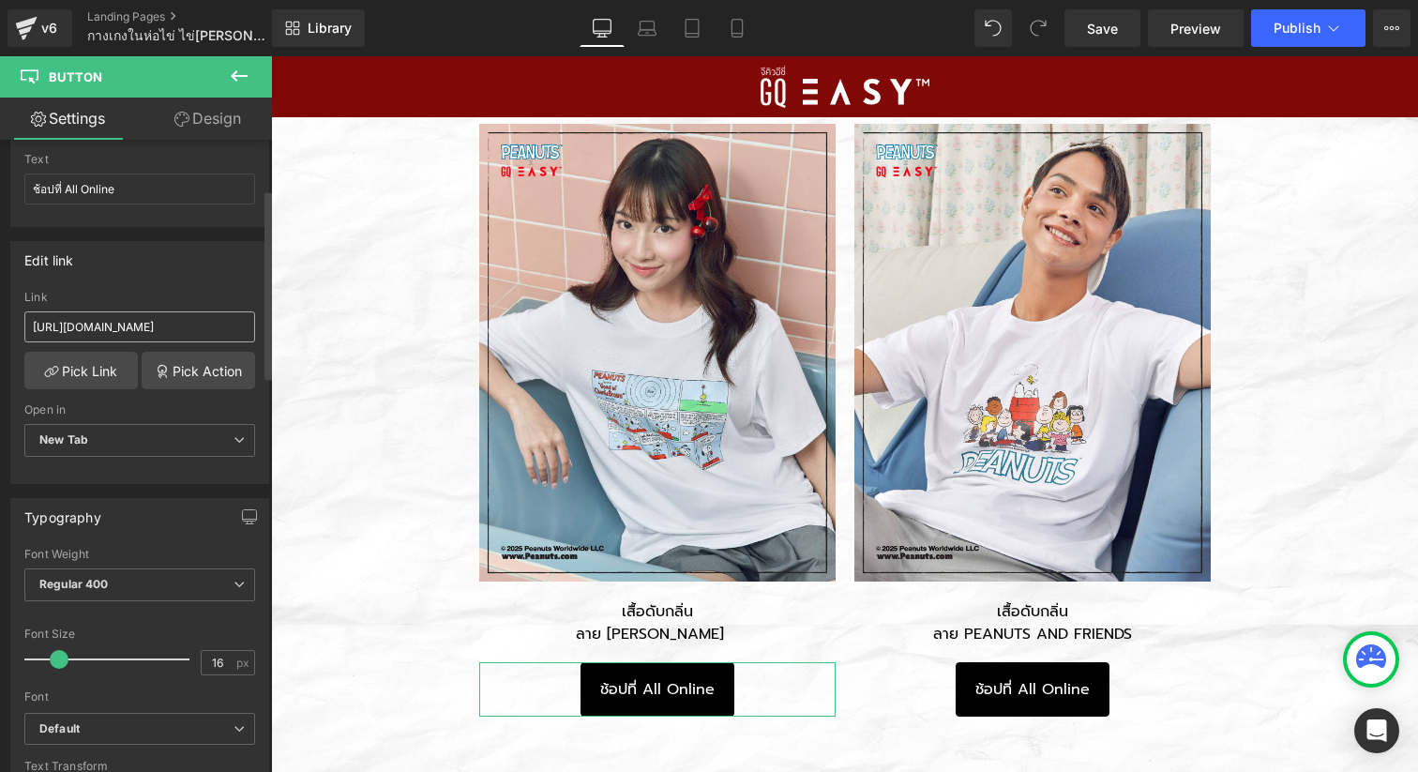
scroll to position [215, 0]
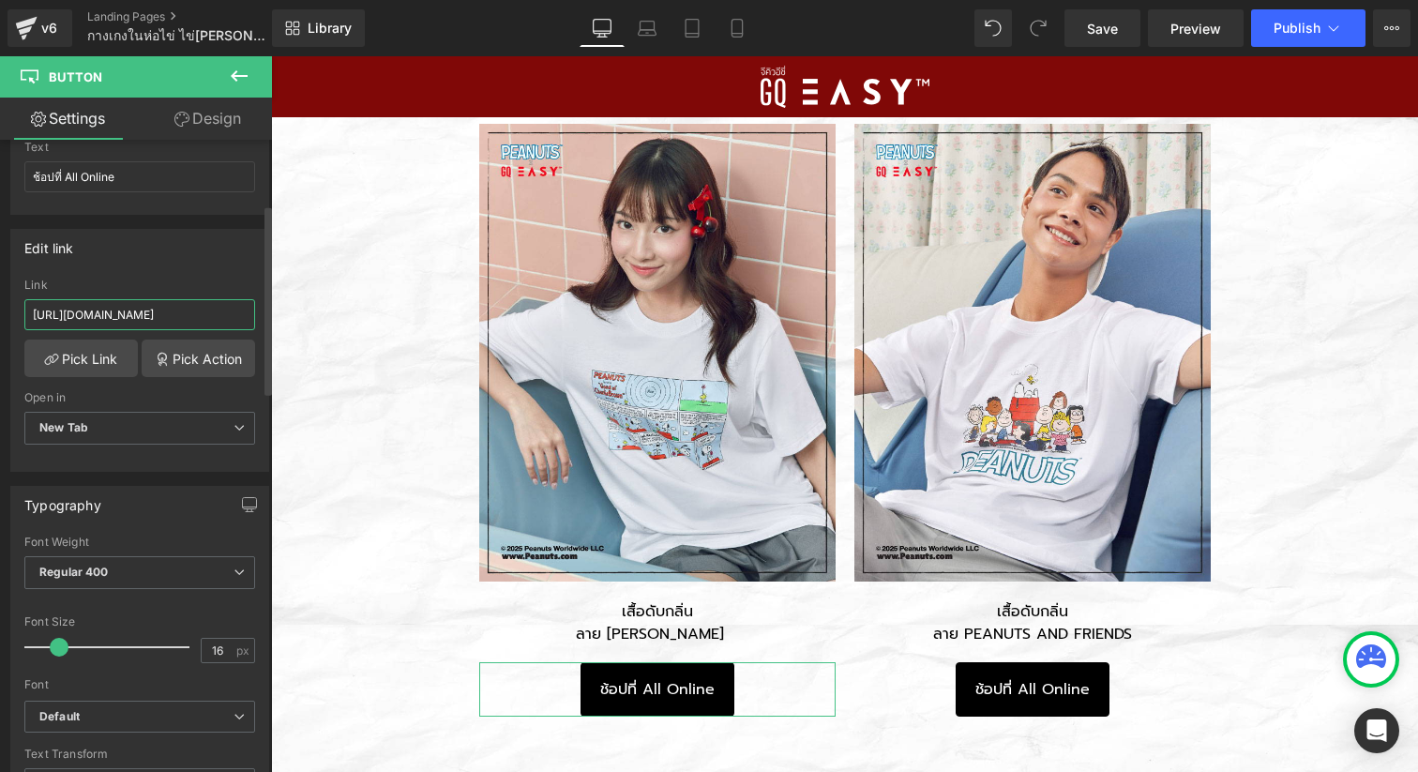
click at [192, 306] on input "[URL][DOMAIN_NAME]" at bounding box center [139, 314] width 231 height 31
paste input "[DOMAIN_NAME][URL]"
type input "[URL][DOMAIN_NAME]"
click at [202, 262] on div "Edit link" at bounding box center [139, 248] width 257 height 36
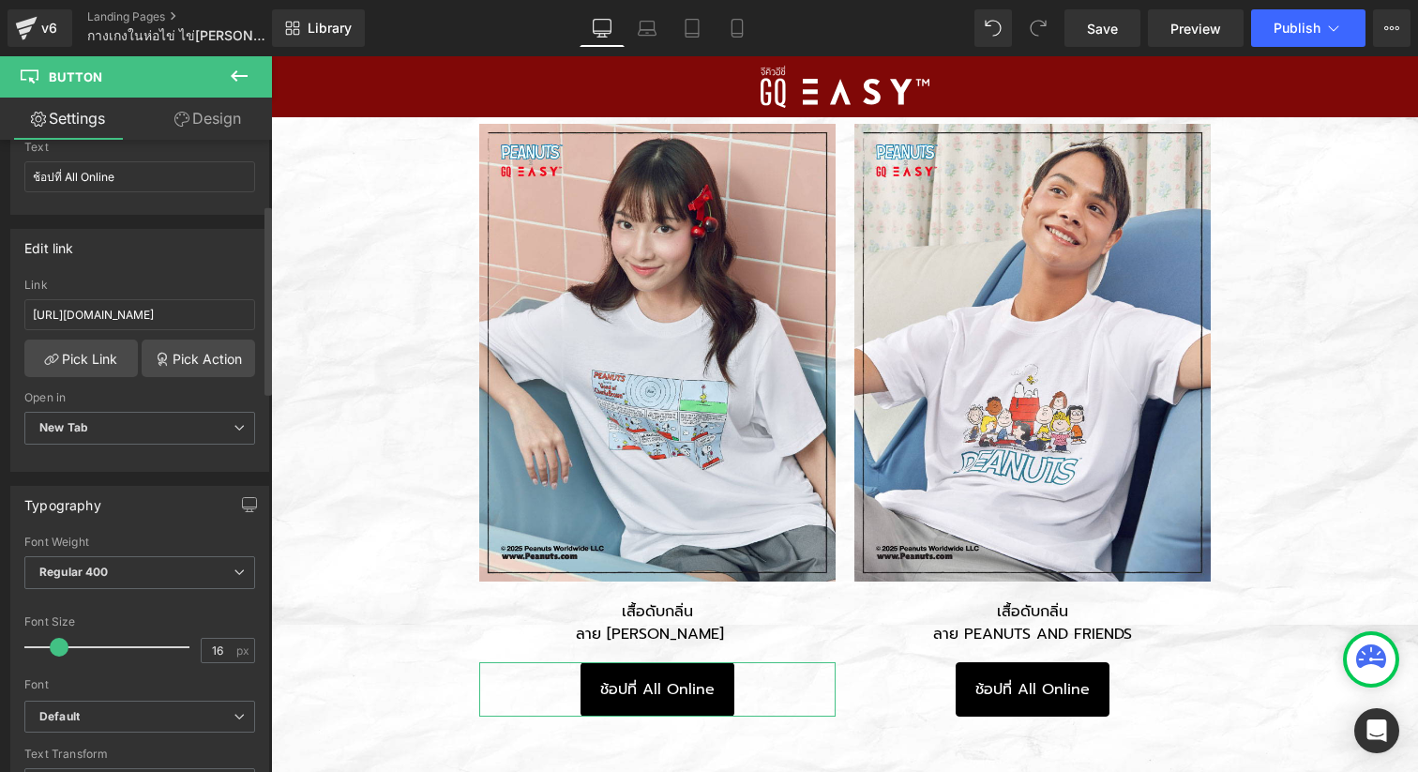
scroll to position [0, 0]
click at [1087, 31] on link "Save" at bounding box center [1103, 28] width 76 height 38
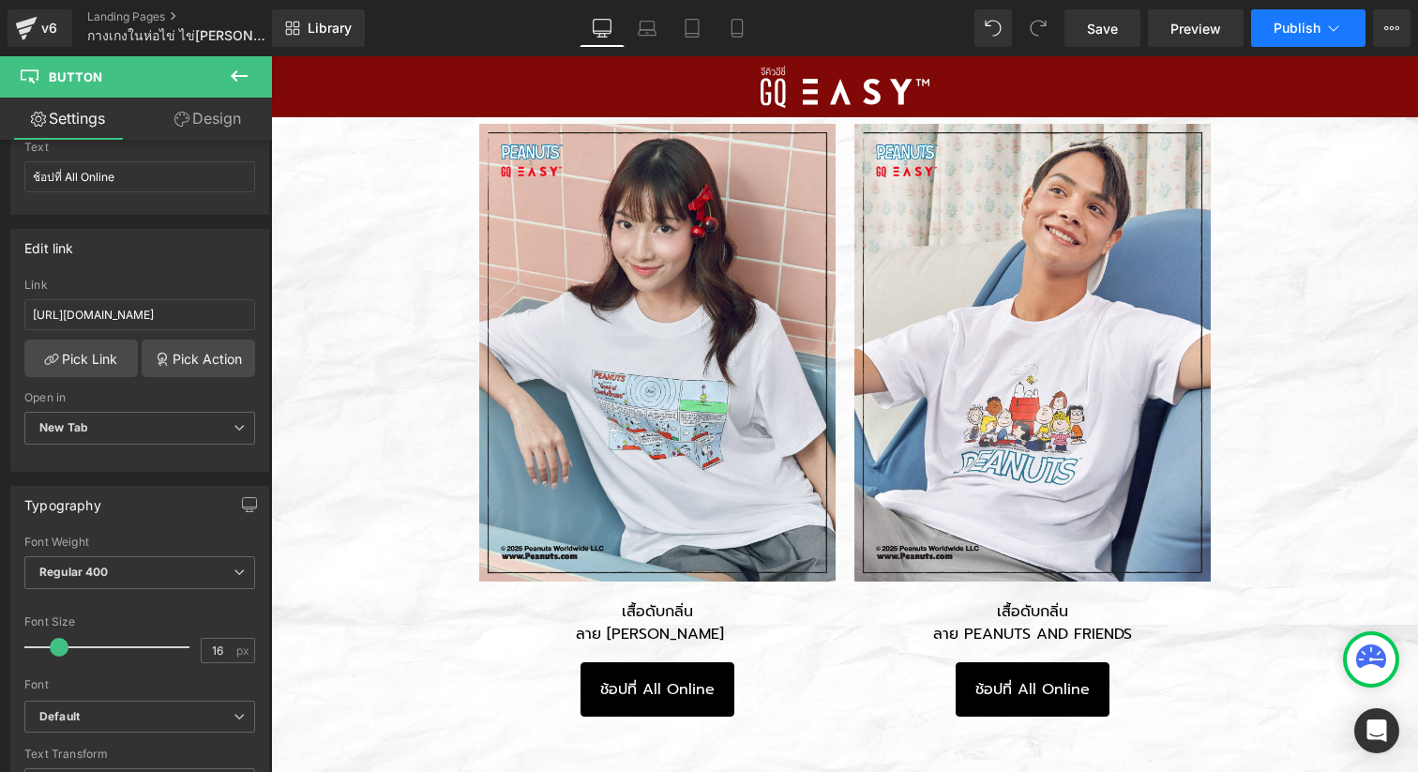
click at [1273, 31] on button "Publish" at bounding box center [1308, 28] width 114 height 38
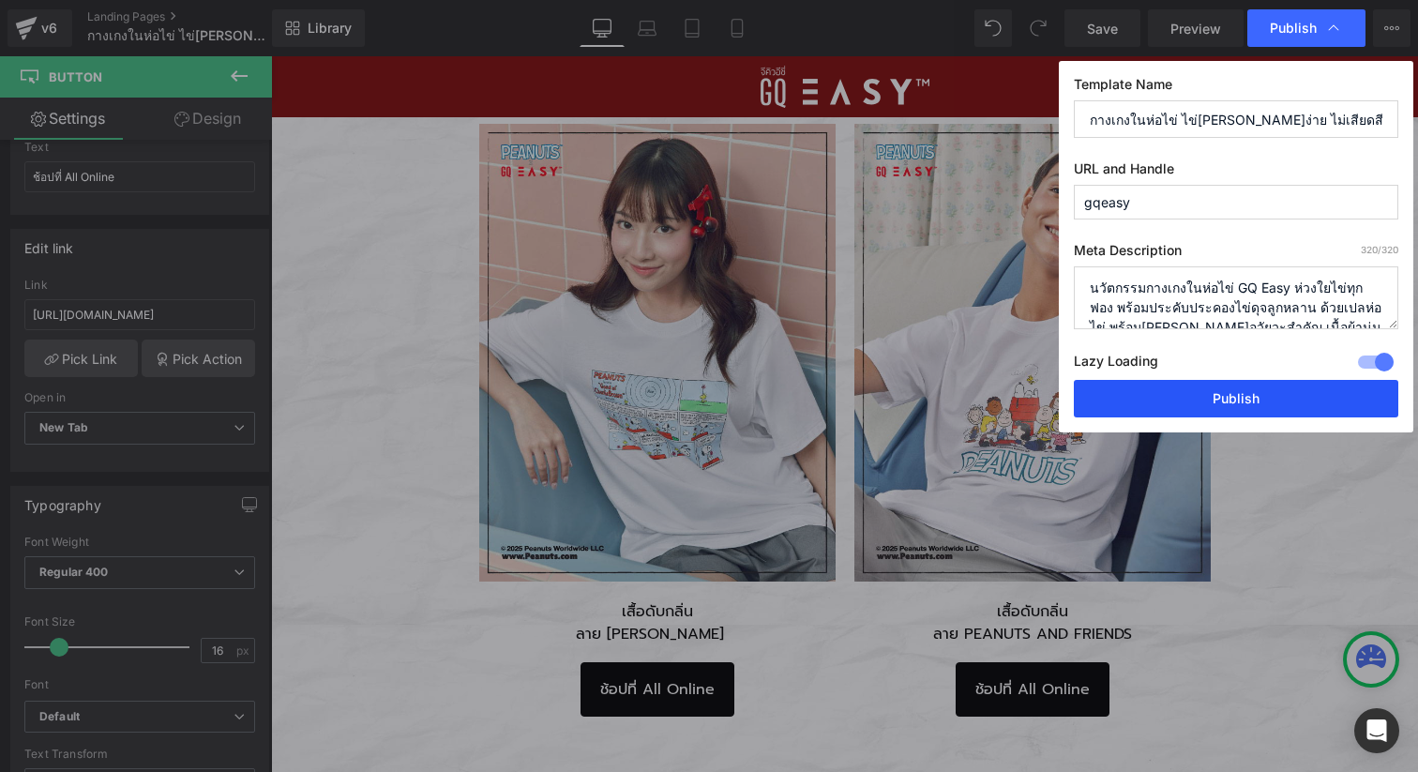
click at [1231, 399] on button "Publish" at bounding box center [1236, 399] width 325 height 38
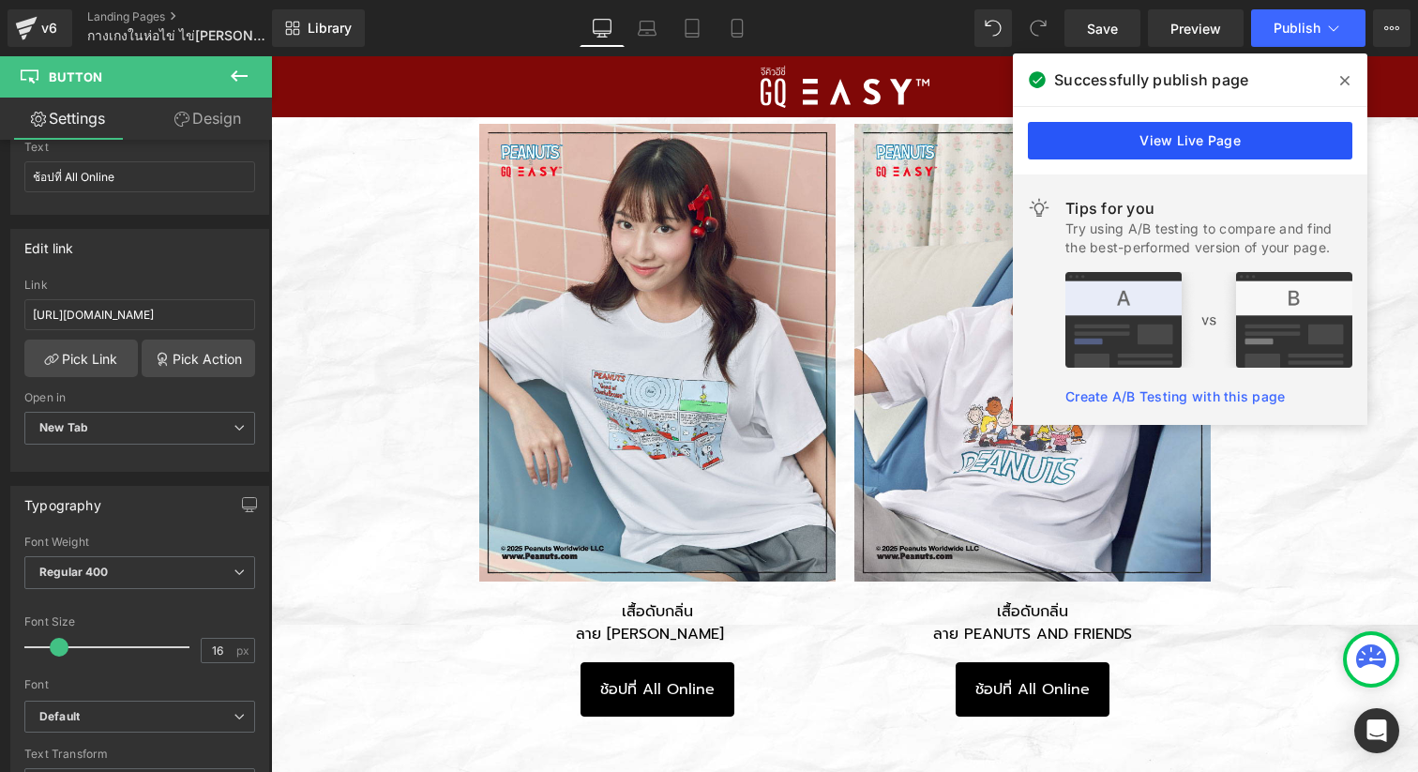
click at [1166, 148] on link "View Live Page" at bounding box center [1190, 141] width 325 height 38
